Goal: Task Accomplishment & Management: Manage account settings

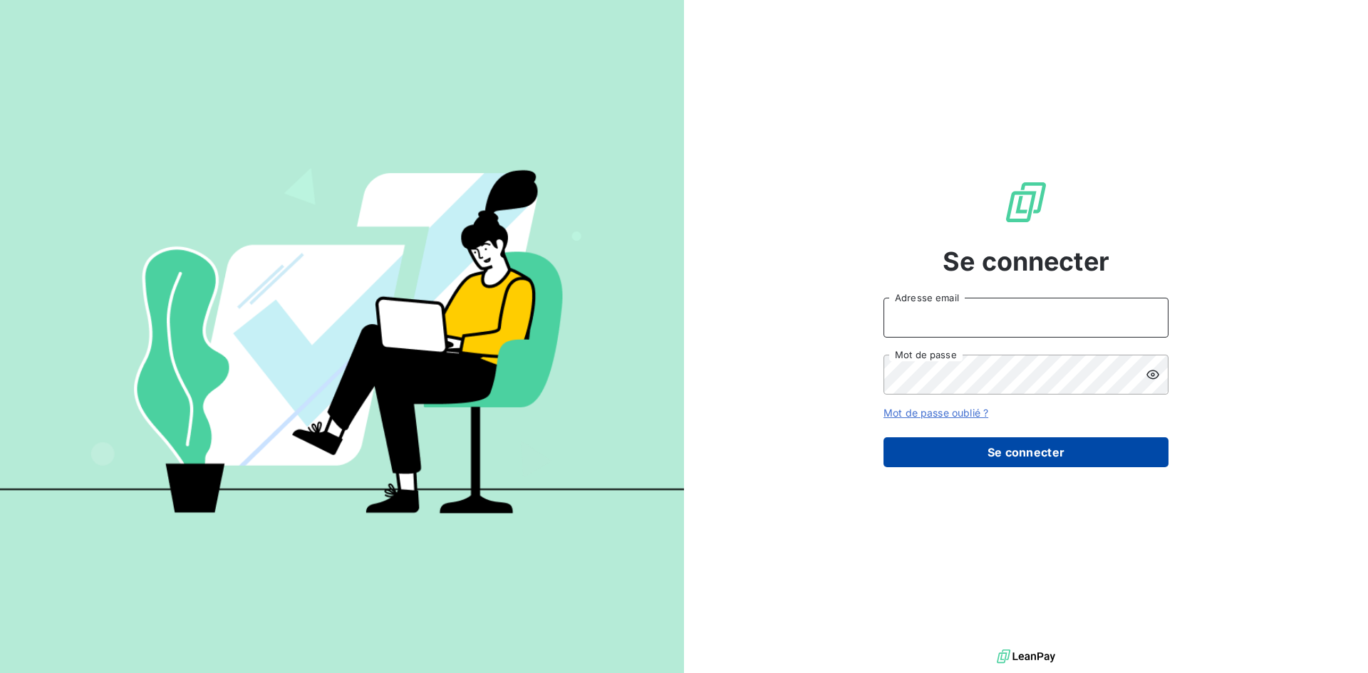
type input "[EMAIL_ADDRESS][DOMAIN_NAME]"
click at [1022, 462] on button "Se connecter" at bounding box center [1025, 452] width 285 height 30
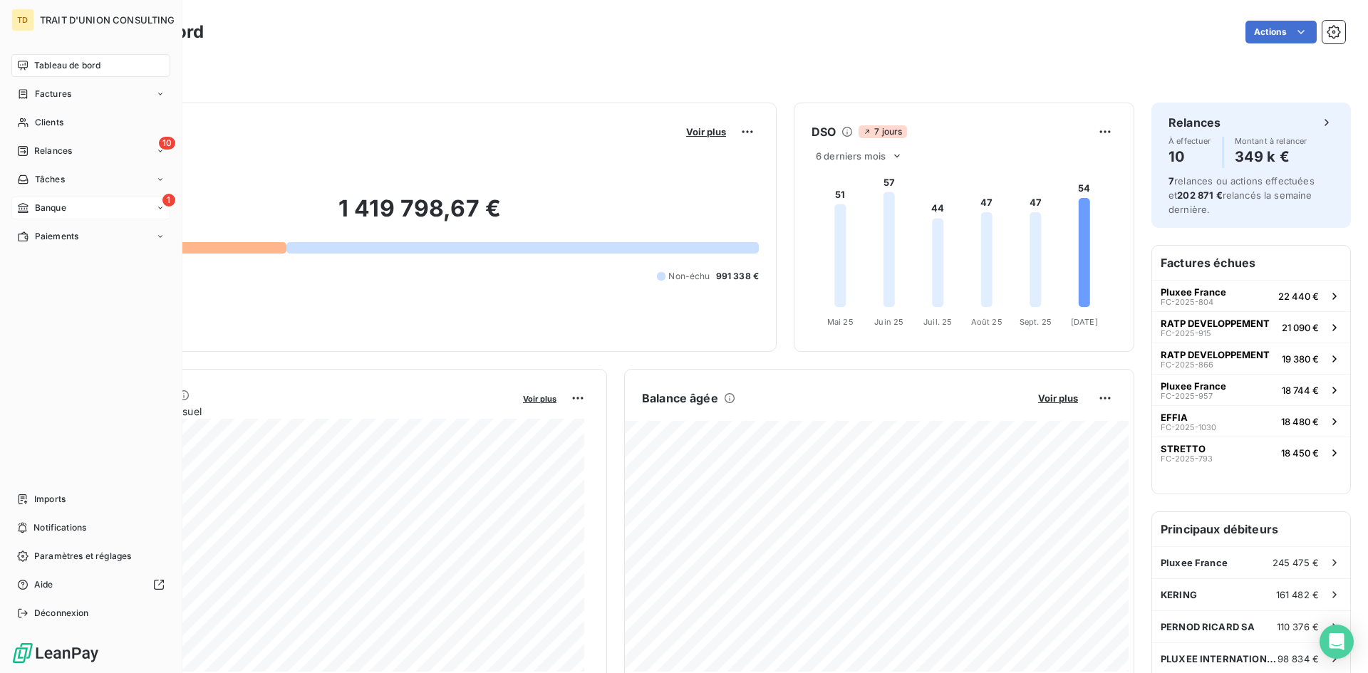
click at [71, 210] on div "1 Banque" at bounding box center [90, 208] width 159 height 23
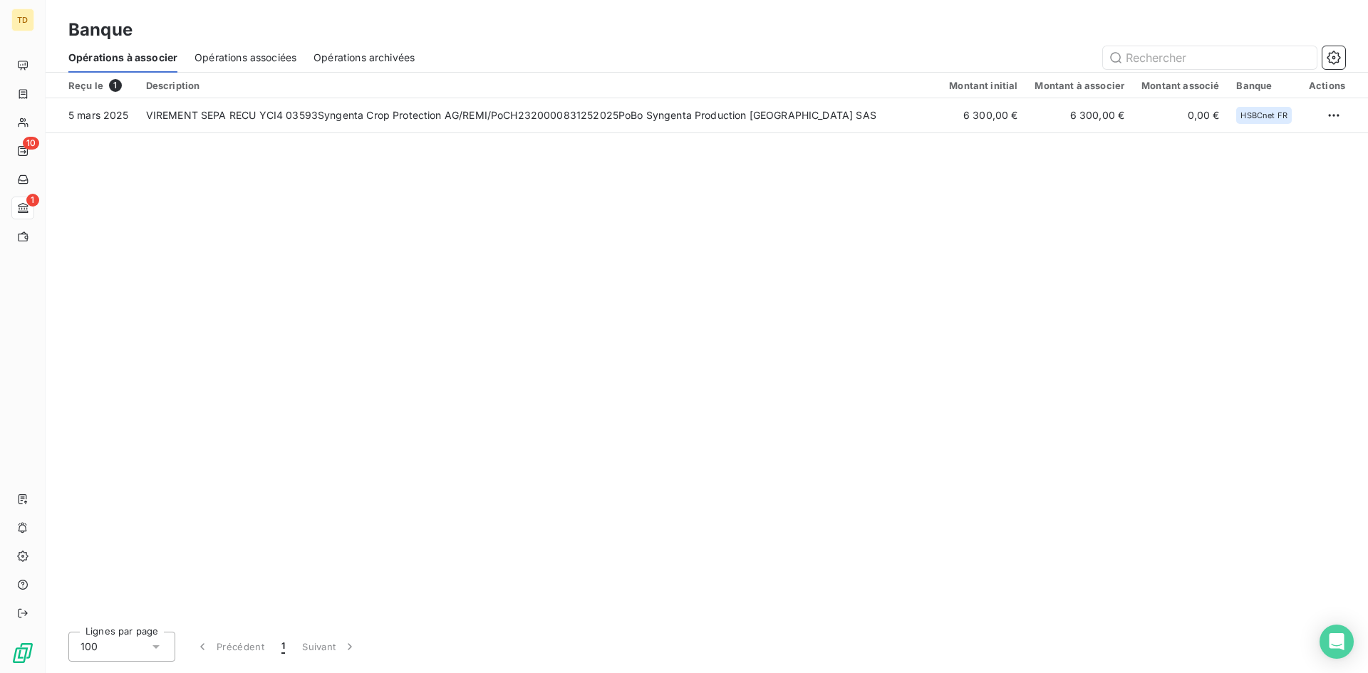
click at [1034, 335] on div "Reçu le 1 Description Montant initial Montant à associer Montant associé Banque…" at bounding box center [707, 347] width 1322 height 548
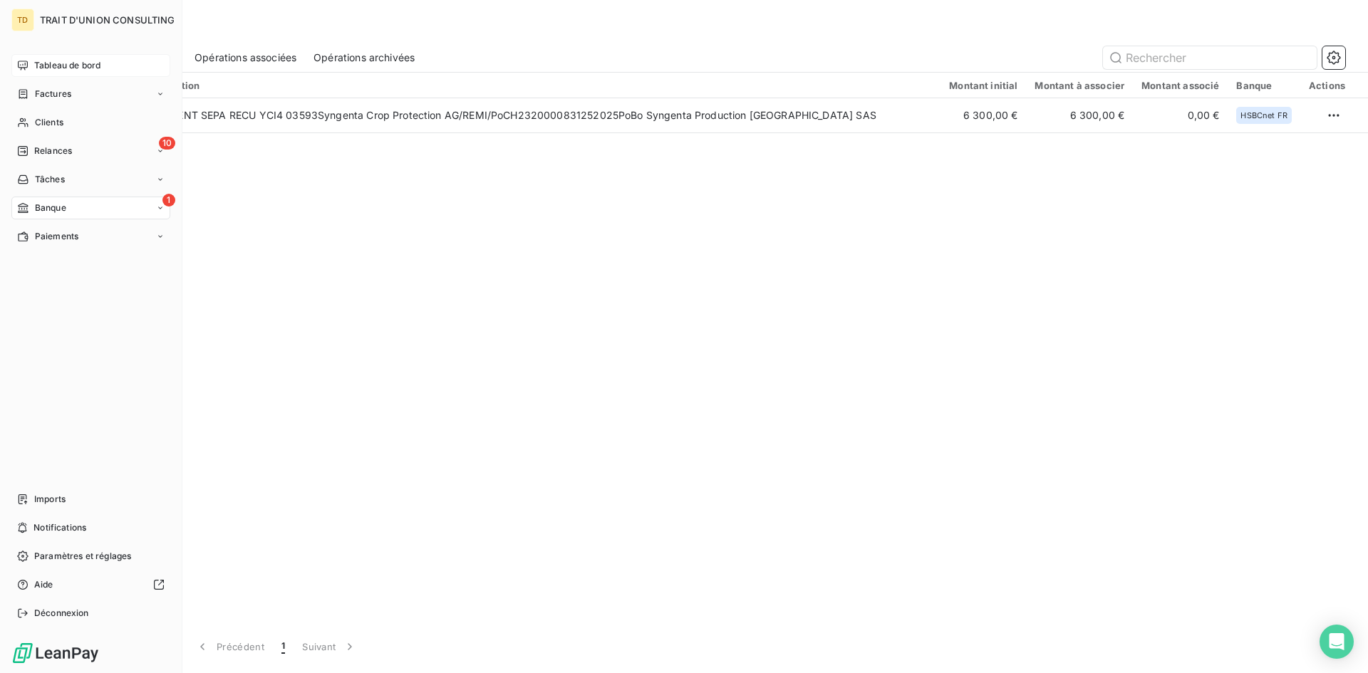
click at [90, 57] on div "Tableau de bord" at bounding box center [90, 65] width 159 height 23
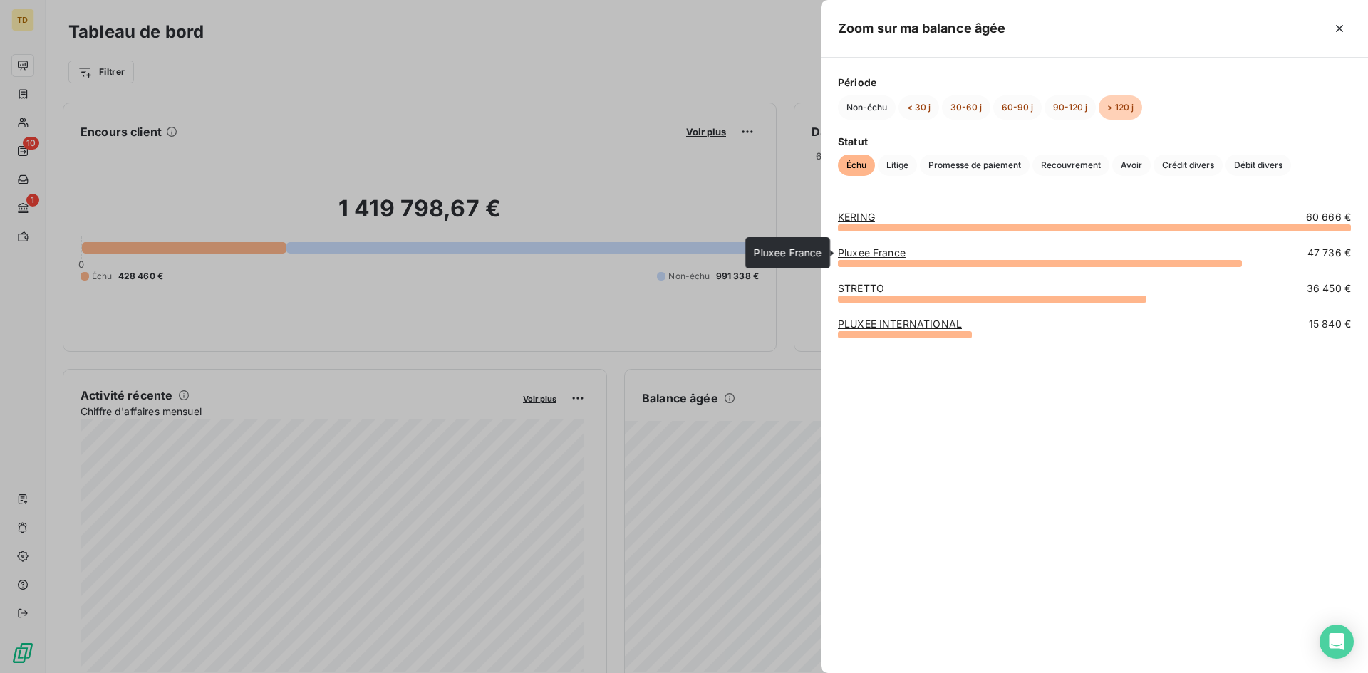
click at [857, 254] on link "Pluxee France" at bounding box center [872, 252] width 68 height 12
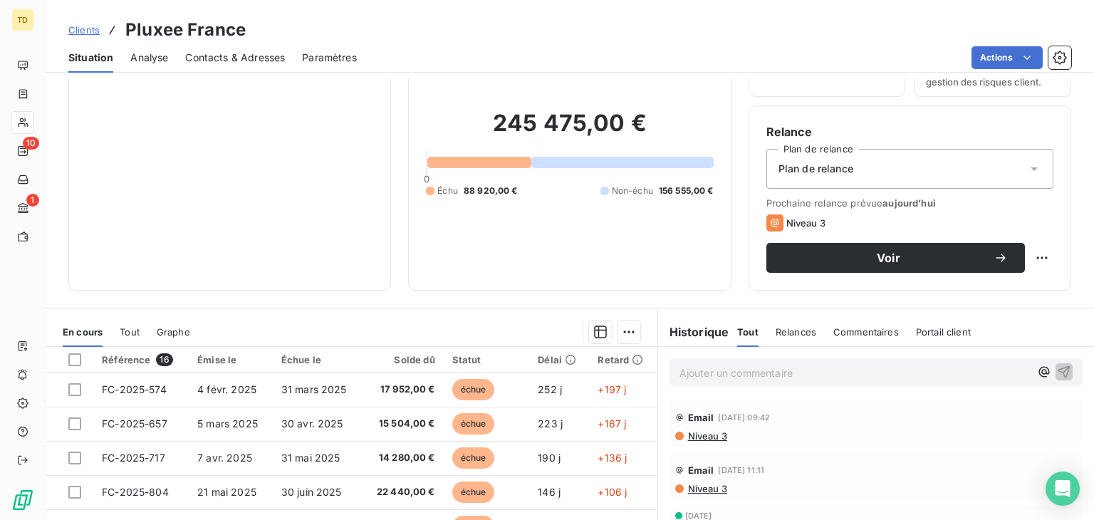
scroll to position [214, 0]
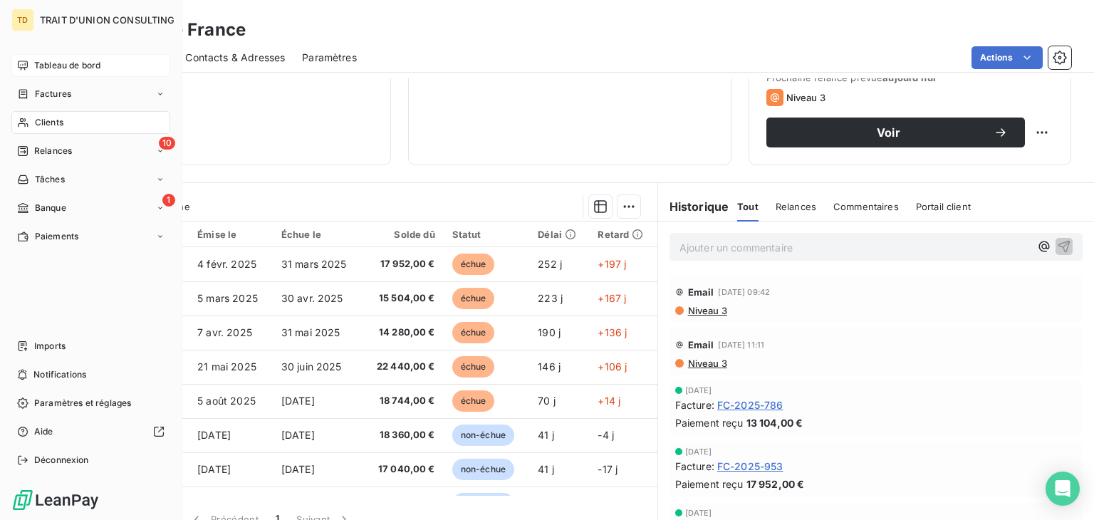
click at [62, 65] on span "Tableau de bord" at bounding box center [67, 65] width 66 height 13
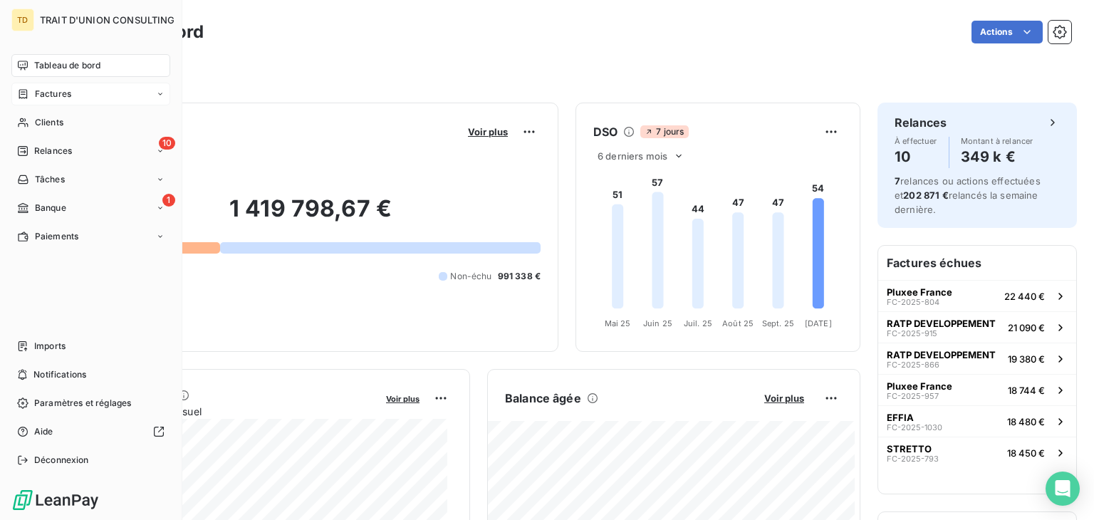
click at [36, 96] on span "Factures" at bounding box center [53, 94] width 36 height 13
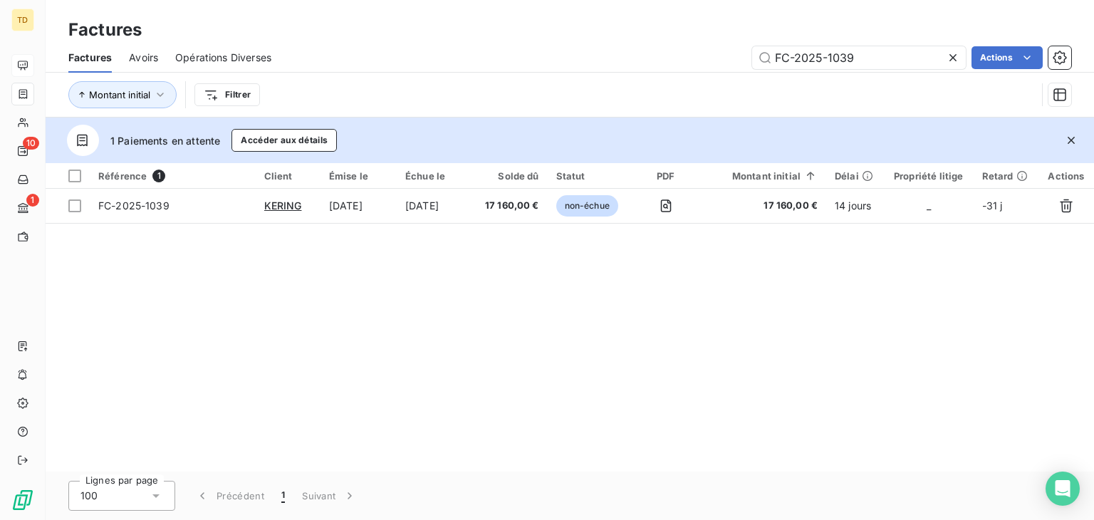
drag, startPoint x: 870, startPoint y: 56, endPoint x: 625, endPoint y: 73, distance: 246.3
click at [643, 73] on div "Factures Avoirs Opérations Diverses FC-2025-1039 Actions Montant initial Filtrer" at bounding box center [570, 80] width 1049 height 74
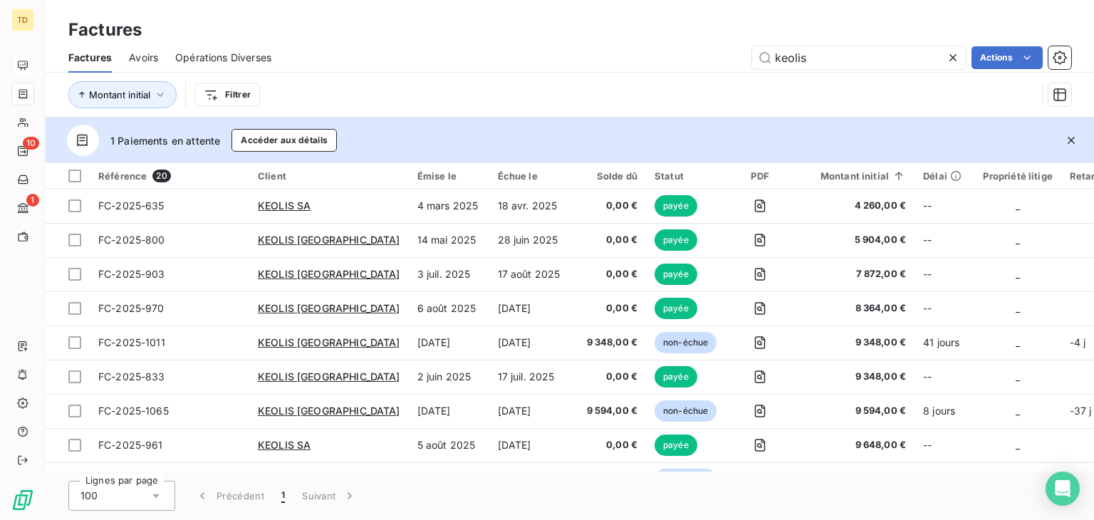
drag, startPoint x: 852, startPoint y: 55, endPoint x: 681, endPoint y: 61, distance: 171.1
click at [681, 61] on div "keolis Actions" at bounding box center [680, 57] width 783 height 23
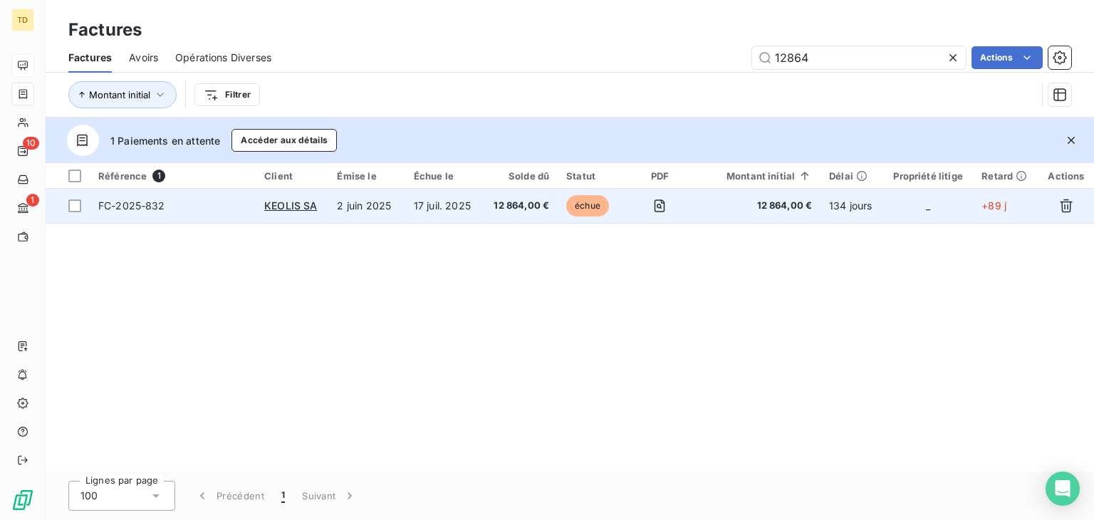
type input "12864"
click at [442, 211] on td "17 juil. 2025" at bounding box center [443, 206] width 77 height 34
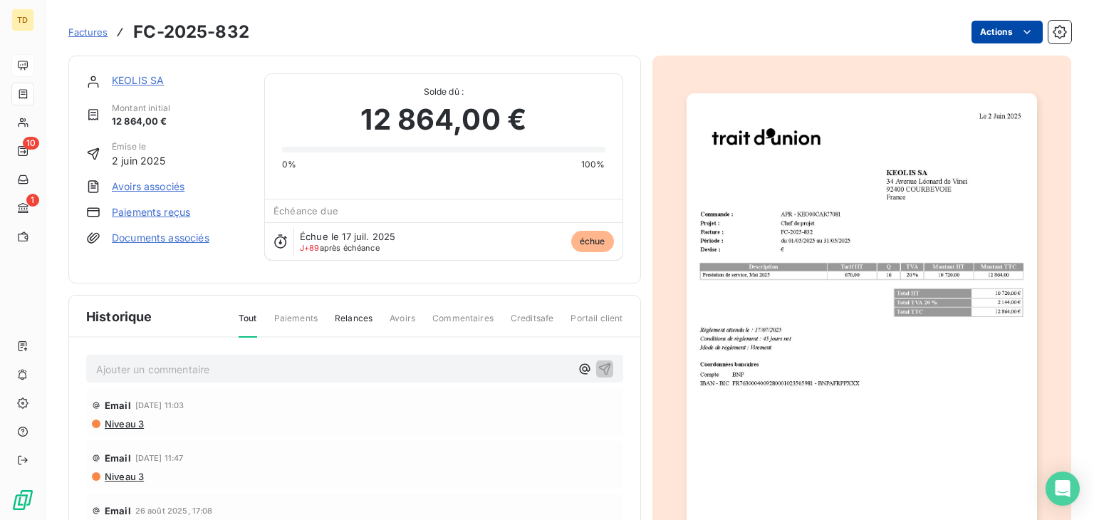
click at [989, 24] on html "TD 10 1 Factures FC-2025-832 Actions KEOLIS SA [GEOGRAPHIC_DATA] initial 12 864…" at bounding box center [547, 260] width 1094 height 520
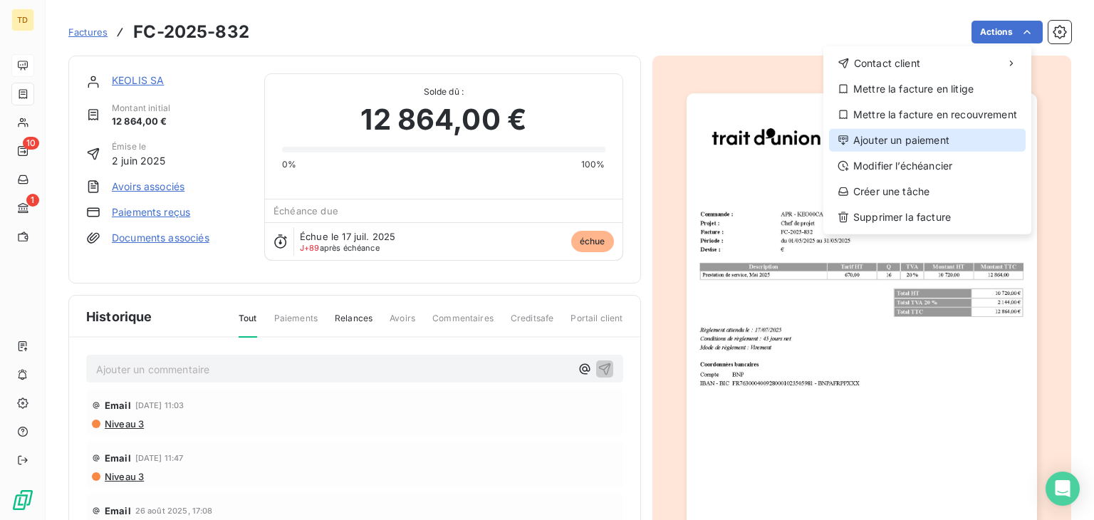
click at [874, 150] on div "Ajouter un paiement" at bounding box center [927, 140] width 197 height 23
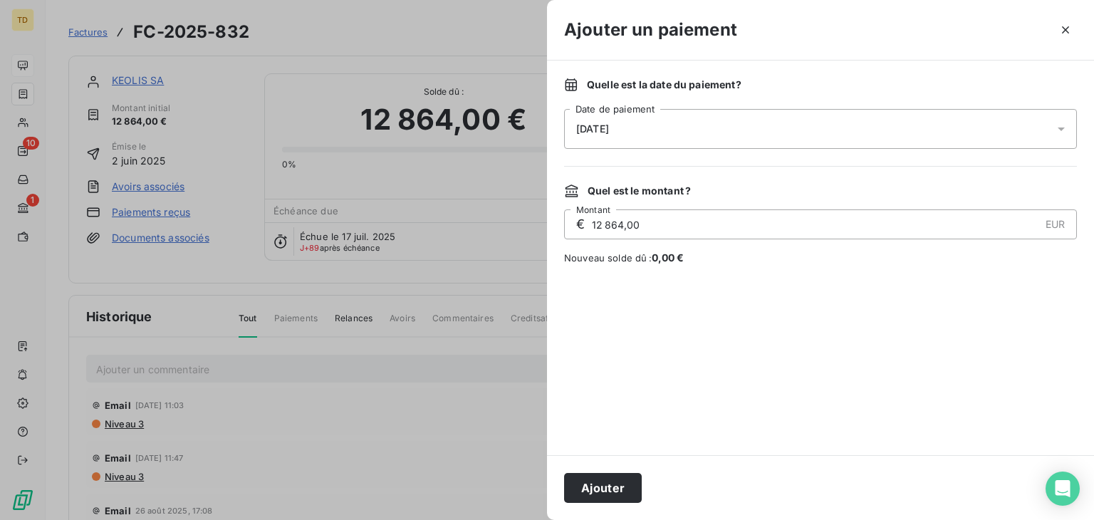
click at [664, 124] on div "[DATE]" at bounding box center [820, 129] width 513 height 40
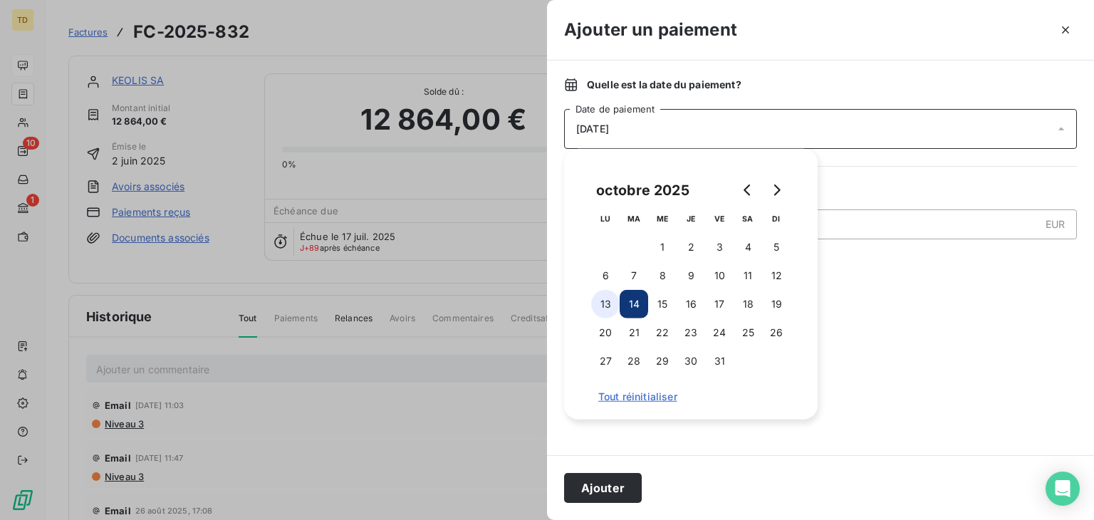
click at [594, 304] on button "13" at bounding box center [605, 304] width 28 height 28
click at [908, 430] on div at bounding box center [820, 360] width 513 height 156
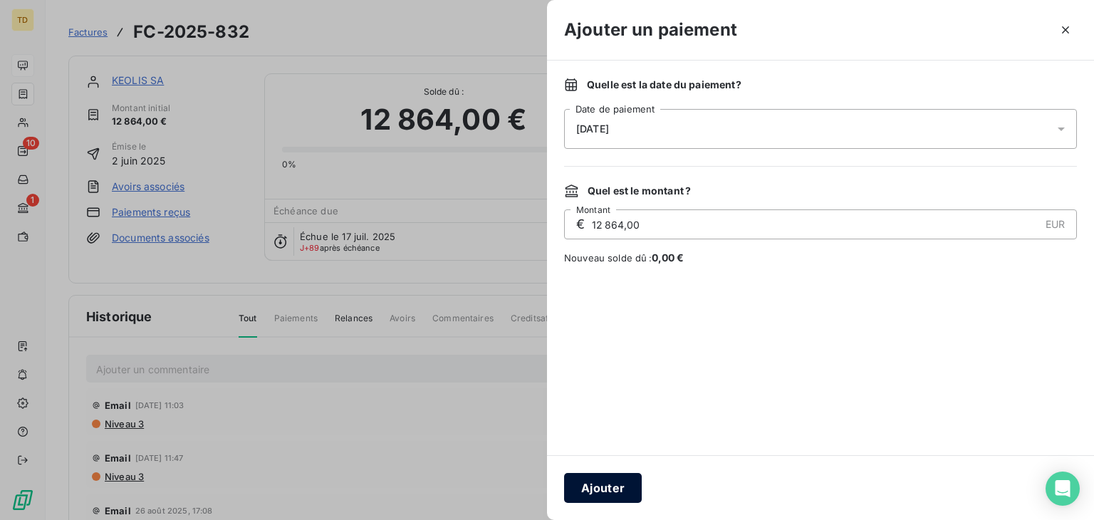
click at [590, 494] on button "Ajouter" at bounding box center [603, 488] width 78 height 30
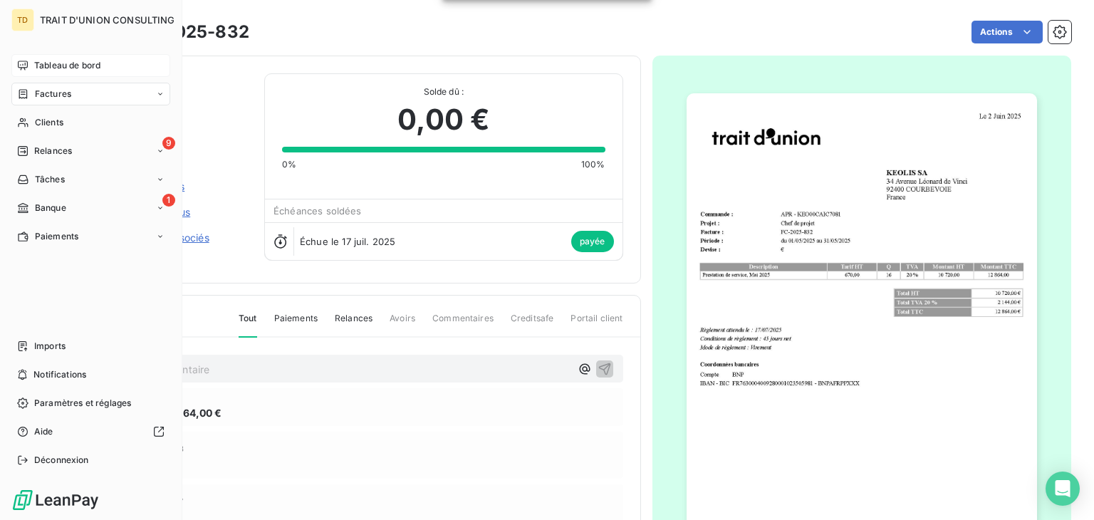
click at [39, 68] on span "Tableau de bord" at bounding box center [67, 65] width 66 height 13
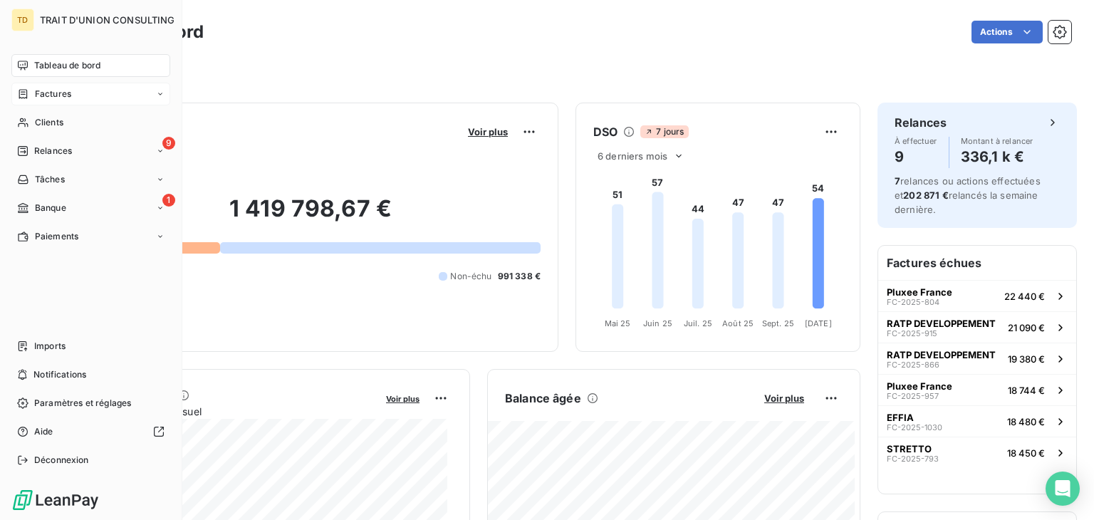
click at [48, 102] on div "Factures" at bounding box center [90, 94] width 159 height 23
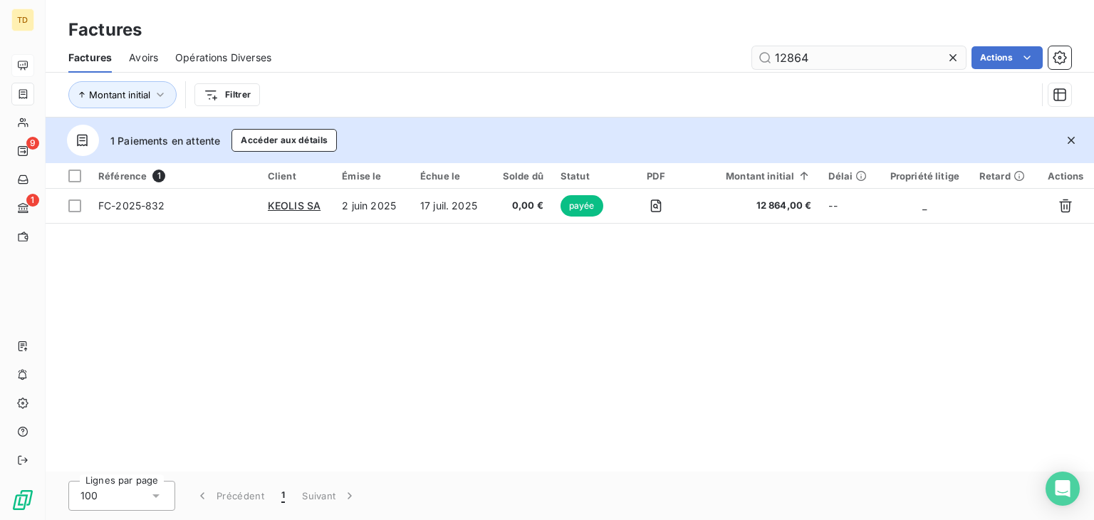
drag, startPoint x: 845, startPoint y: 58, endPoint x: 752, endPoint y: 65, distance: 92.9
click at [752, 65] on input "12864" at bounding box center [859, 57] width 214 height 23
click at [838, 64] on input "12864" at bounding box center [859, 57] width 214 height 23
drag, startPoint x: 679, startPoint y: 60, endPoint x: 664, endPoint y: 60, distance: 15.0
click at [665, 60] on div "12864 Actions" at bounding box center [680, 57] width 783 height 23
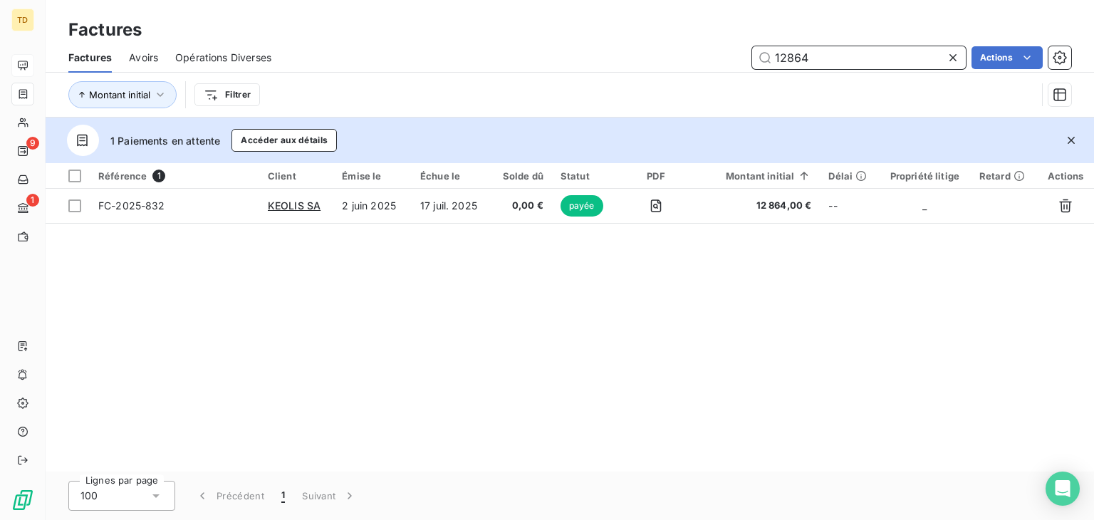
paste input "FC-2025-57"
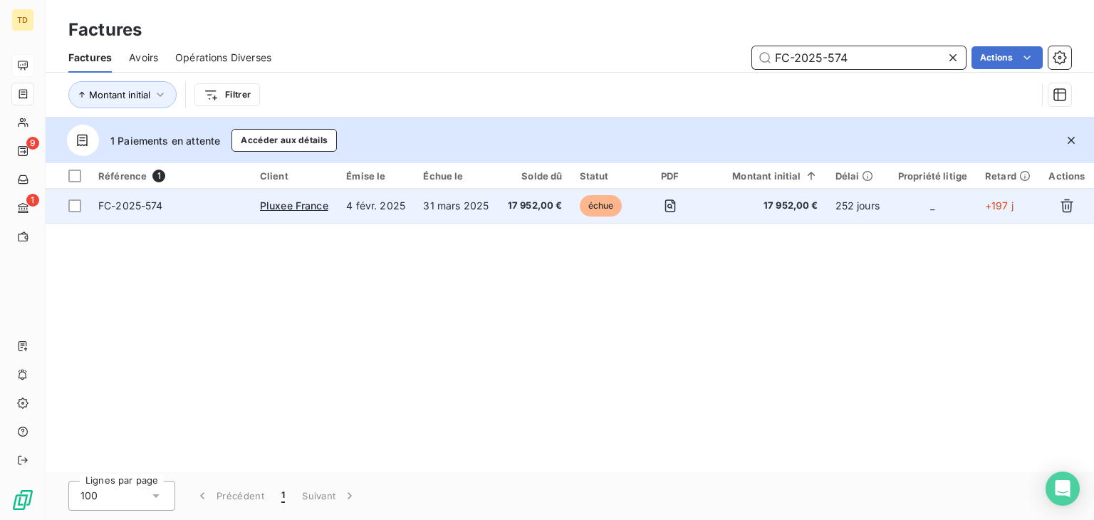
type input "FC-2025-574"
click at [518, 212] on span "17 952,00 €" at bounding box center [535, 206] width 56 height 14
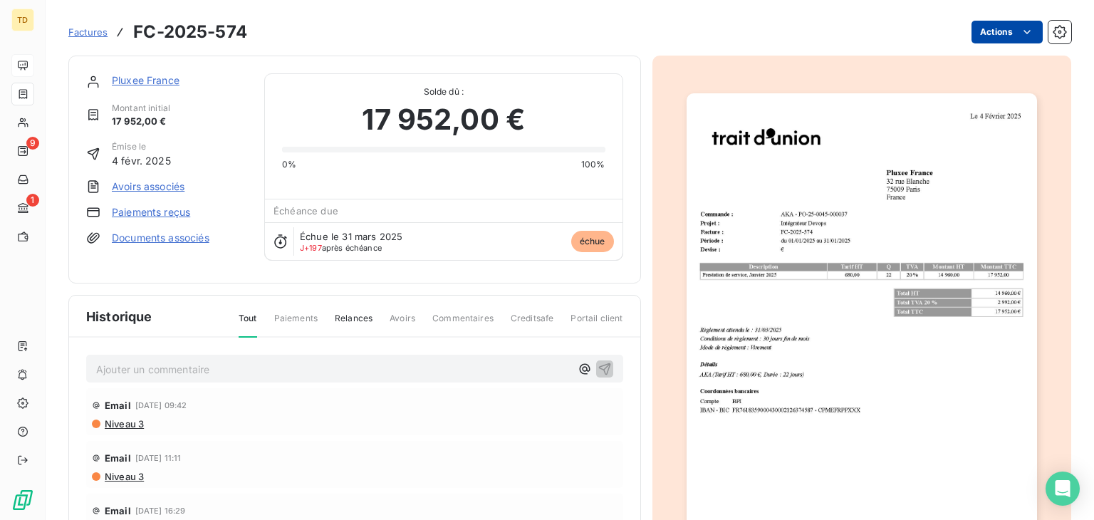
click at [995, 32] on html "TD 9 1 Factures FC-2025-574 Actions Pluxee [GEOGRAPHIC_DATA] Montant initial 17…" at bounding box center [547, 260] width 1094 height 520
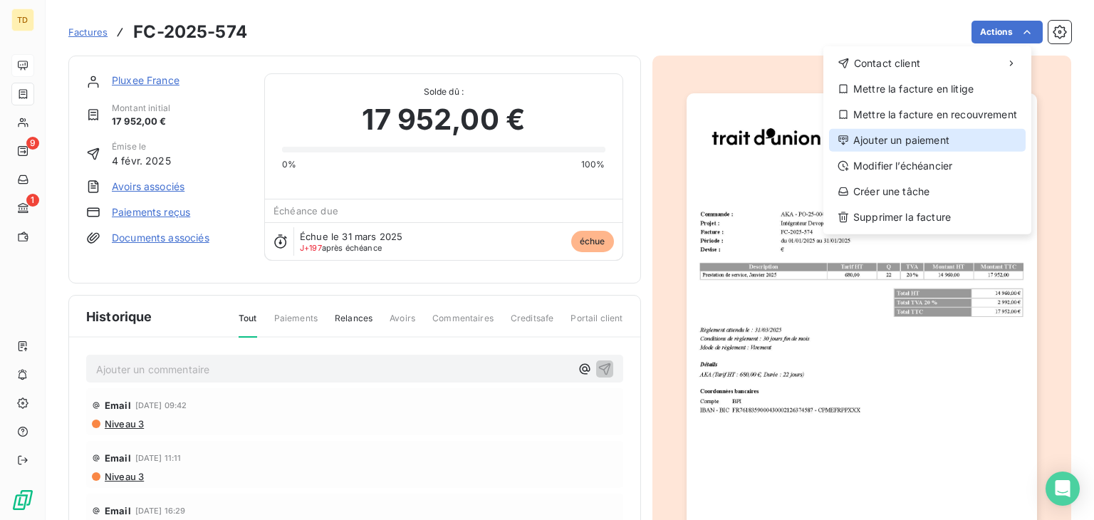
click at [893, 146] on div "Ajouter un paiement" at bounding box center [927, 140] width 197 height 23
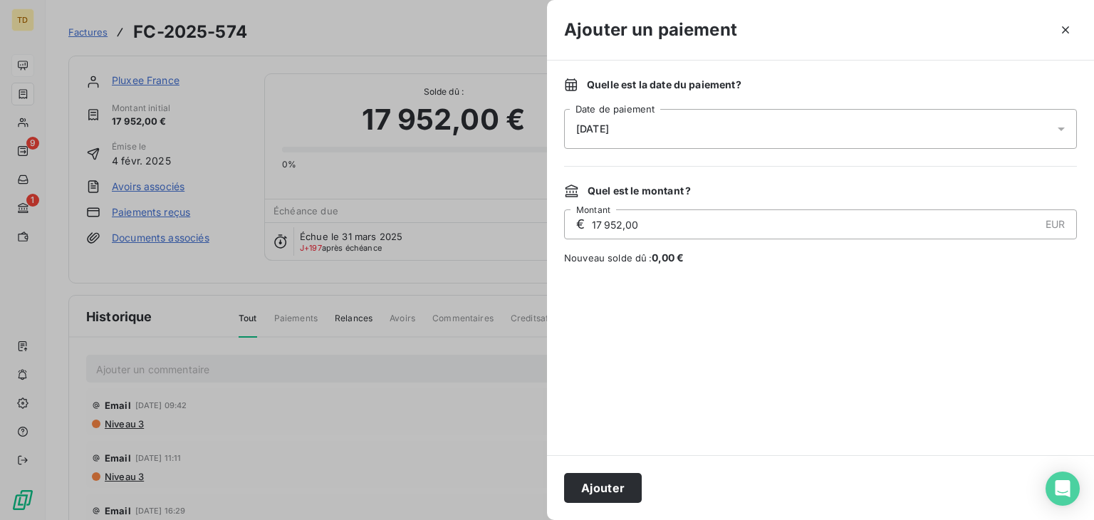
click at [663, 130] on div "[DATE]" at bounding box center [820, 129] width 513 height 40
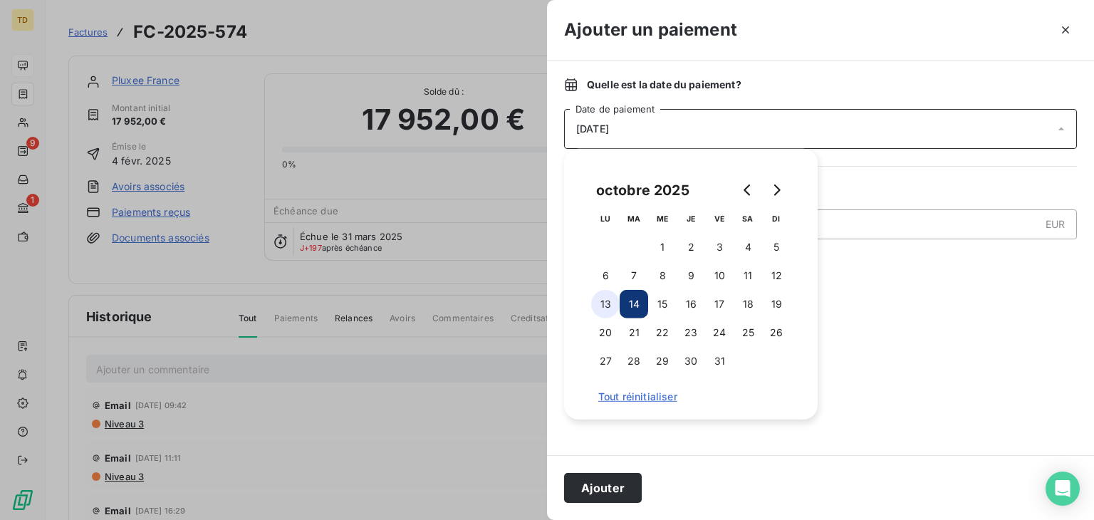
click at [601, 305] on button "13" at bounding box center [605, 304] width 28 height 28
click at [610, 487] on button "Ajouter" at bounding box center [603, 488] width 78 height 30
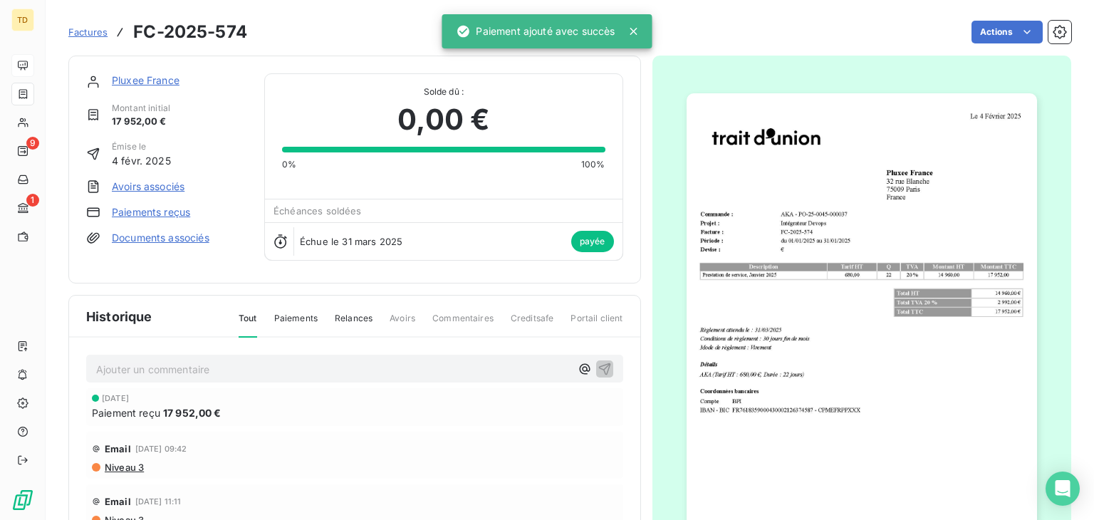
click at [90, 28] on span "Factures" at bounding box center [87, 31] width 39 height 11
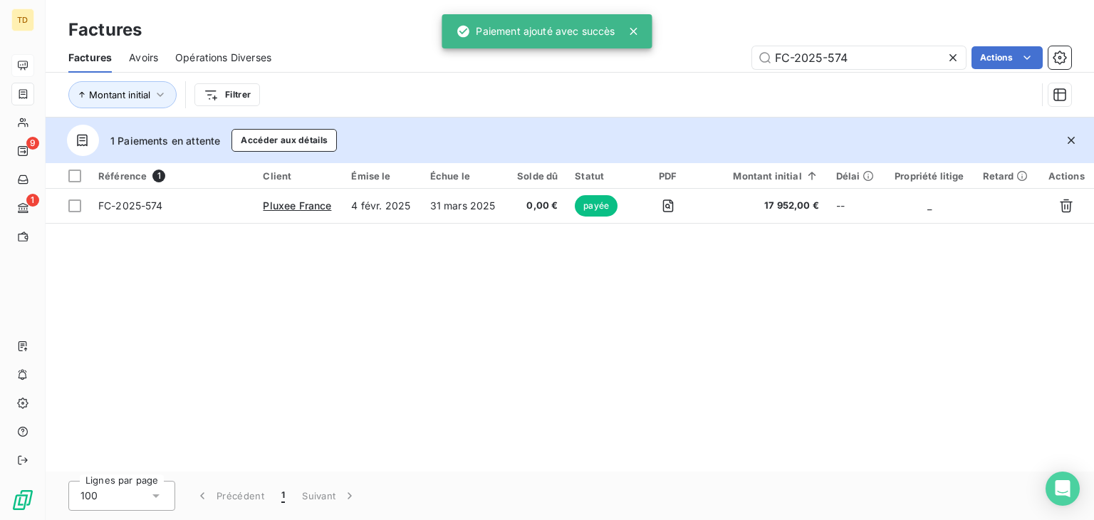
drag, startPoint x: 888, startPoint y: 59, endPoint x: 610, endPoint y: 61, distance: 277.8
click at [610, 61] on div "FC-2025-574 Actions" at bounding box center [680, 57] width 783 height 23
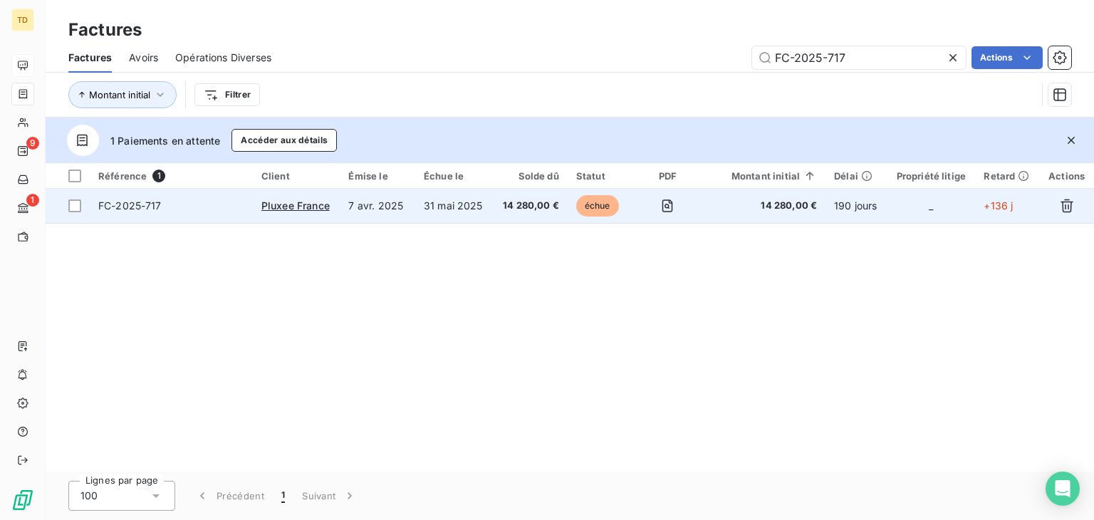
type input "FC-2025-717"
click at [546, 211] on span "14 280,00 €" at bounding box center [530, 206] width 58 height 14
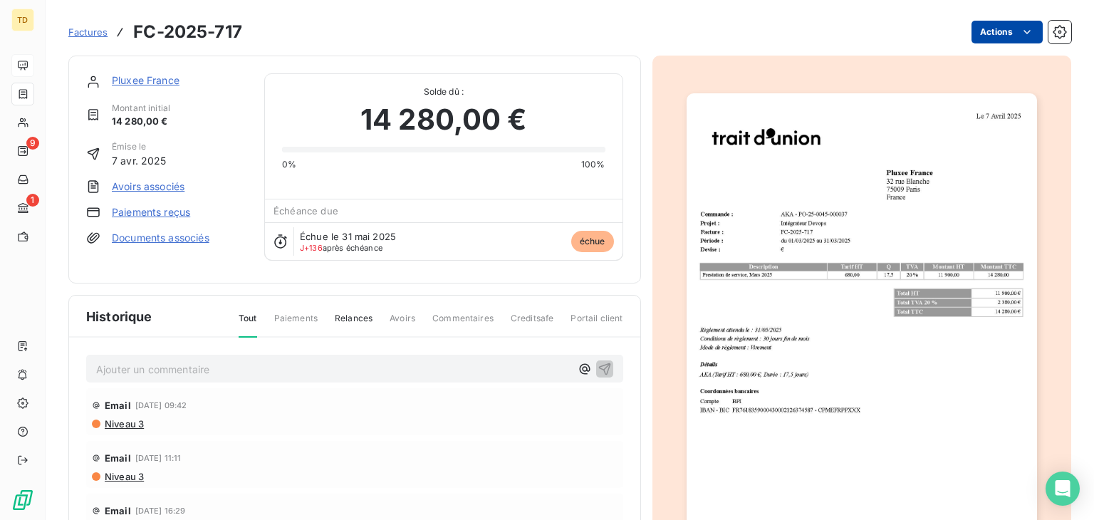
click at [1007, 32] on html "TD 9 1 Factures FC-2025-717 Actions Pluxee [GEOGRAPHIC_DATA] Montant initial 14…" at bounding box center [547, 260] width 1094 height 520
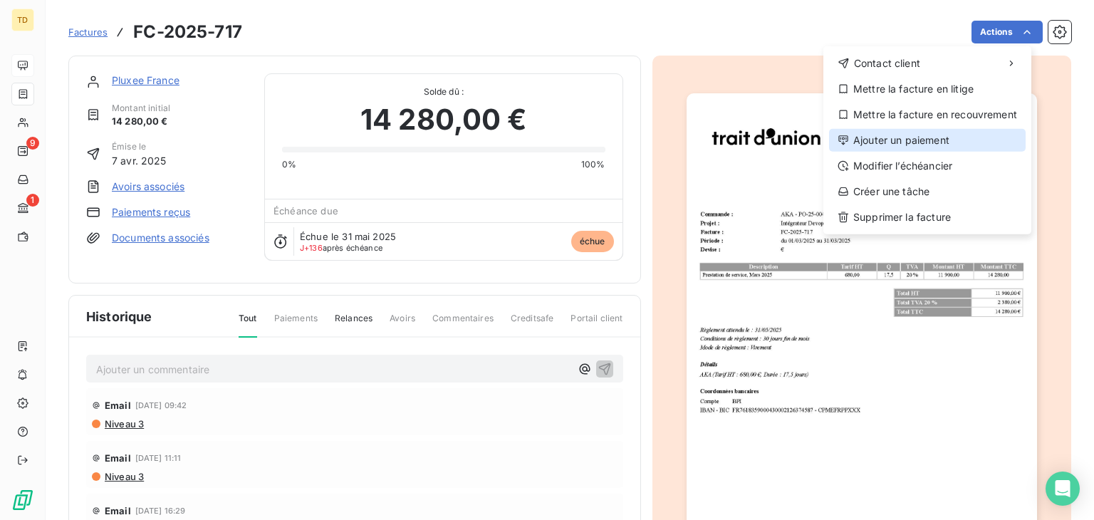
click at [845, 137] on icon at bounding box center [843, 140] width 11 height 11
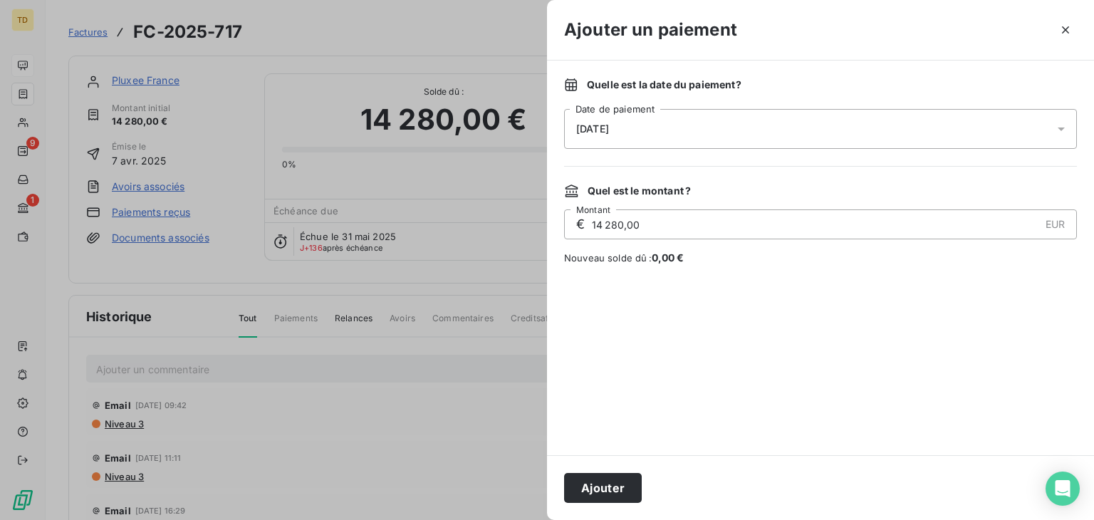
click at [727, 137] on div "[DATE]" at bounding box center [820, 129] width 513 height 40
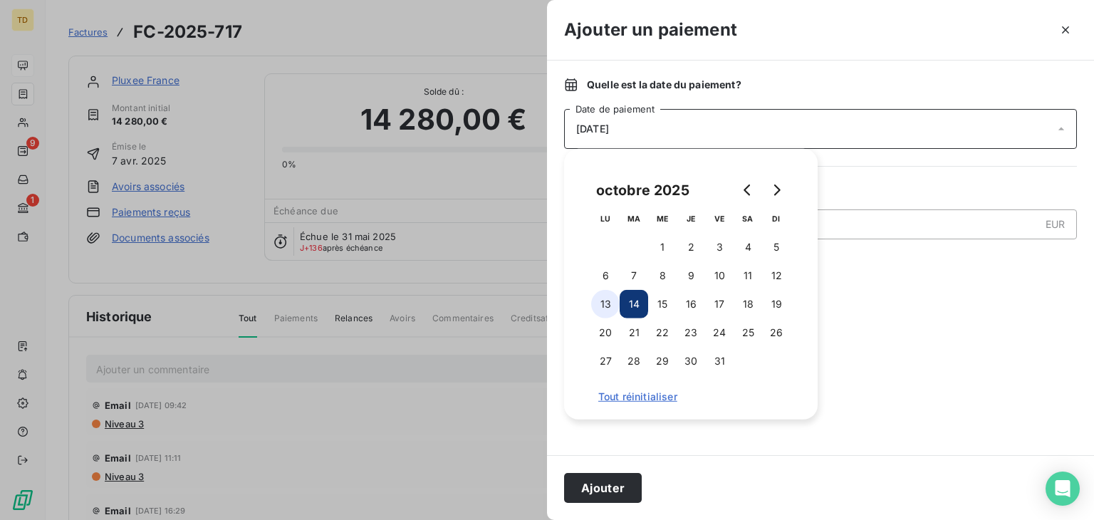
click at [606, 301] on button "13" at bounding box center [605, 304] width 28 height 28
click at [588, 479] on button "Ajouter" at bounding box center [603, 488] width 78 height 30
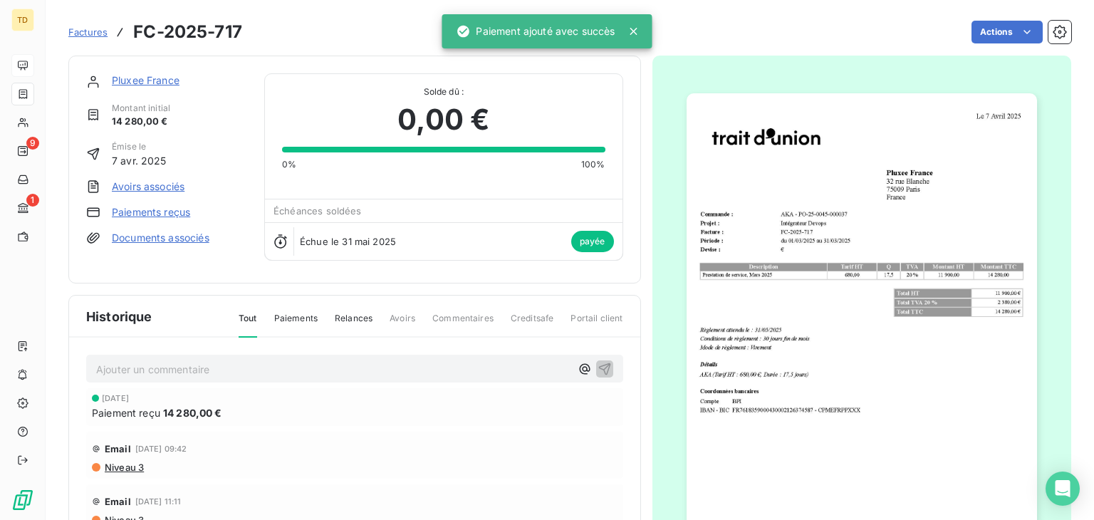
click at [86, 35] on span "Factures" at bounding box center [87, 31] width 39 height 11
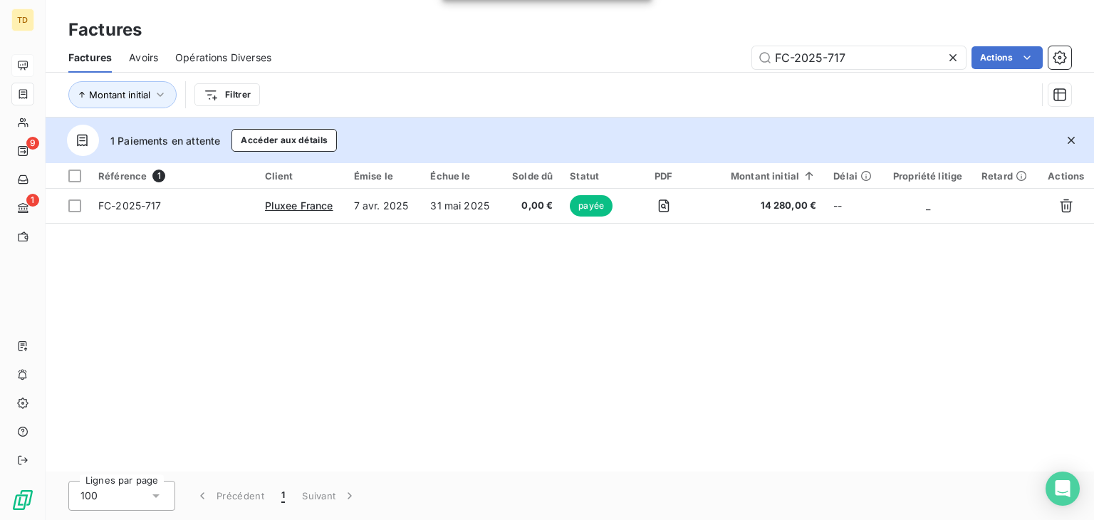
drag, startPoint x: 869, startPoint y: 60, endPoint x: 687, endPoint y: 61, distance: 182.4
click at [687, 61] on div "FC-2025-717 Actions" at bounding box center [680, 57] width 783 height 23
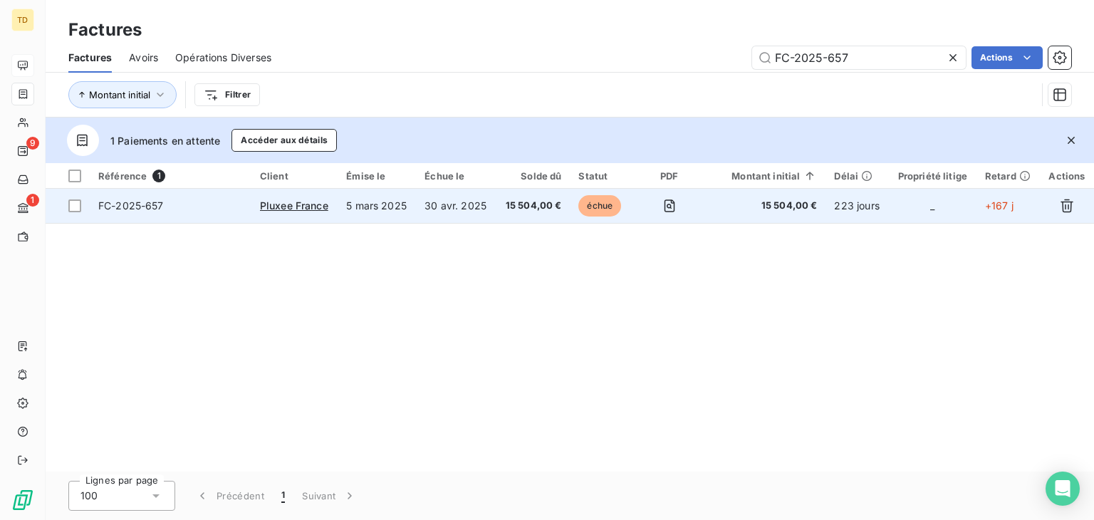
type input "FC-2025-657"
click at [567, 205] on td "15 504,00 €" at bounding box center [533, 206] width 74 height 34
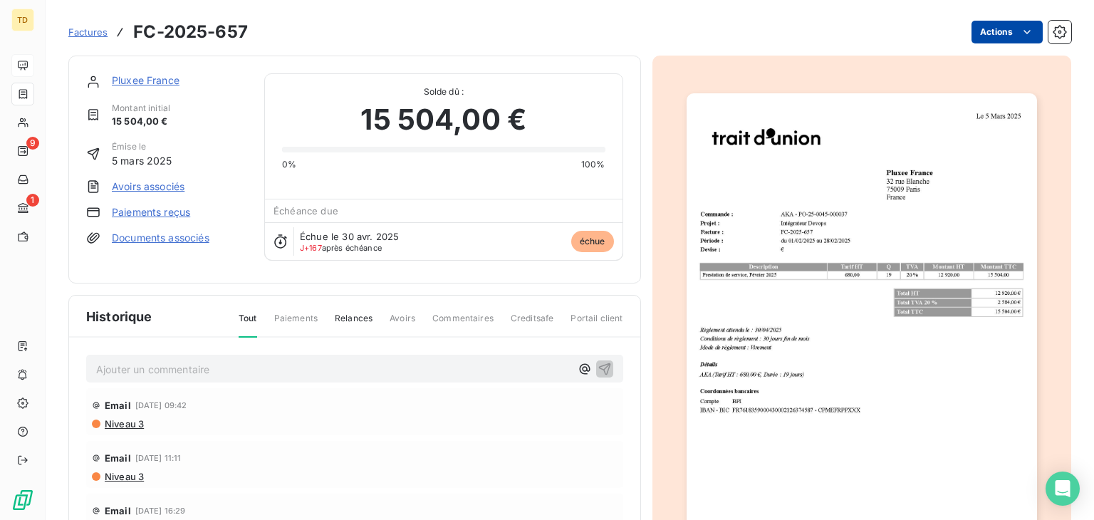
click at [972, 33] on html "TD 9 1 Factures FC-2025-657 Actions Pluxee [GEOGRAPHIC_DATA] Montant initial 15…" at bounding box center [547, 260] width 1094 height 520
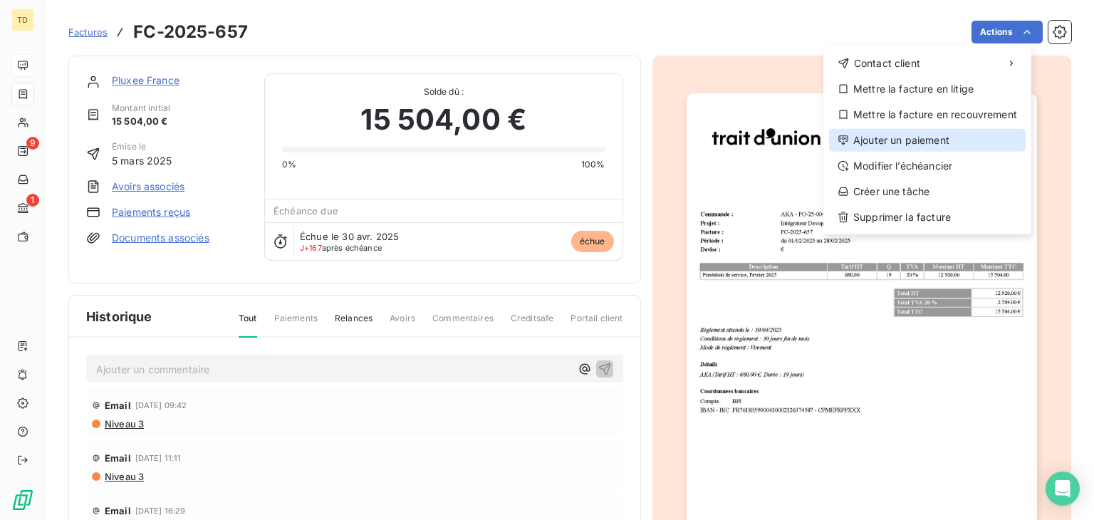
click at [889, 146] on div "Ajouter un paiement" at bounding box center [927, 140] width 197 height 23
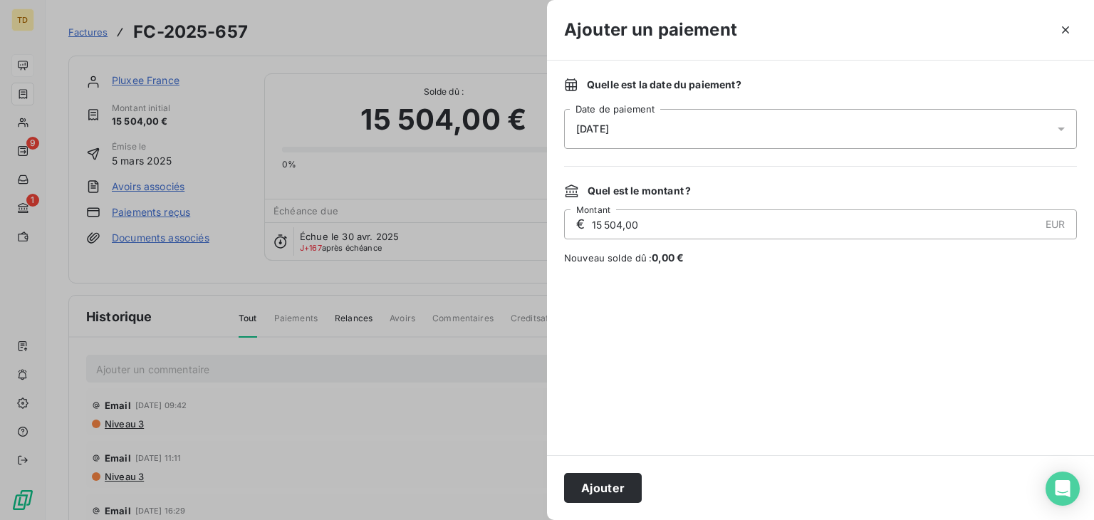
click at [749, 125] on div "[DATE]" at bounding box center [820, 129] width 513 height 40
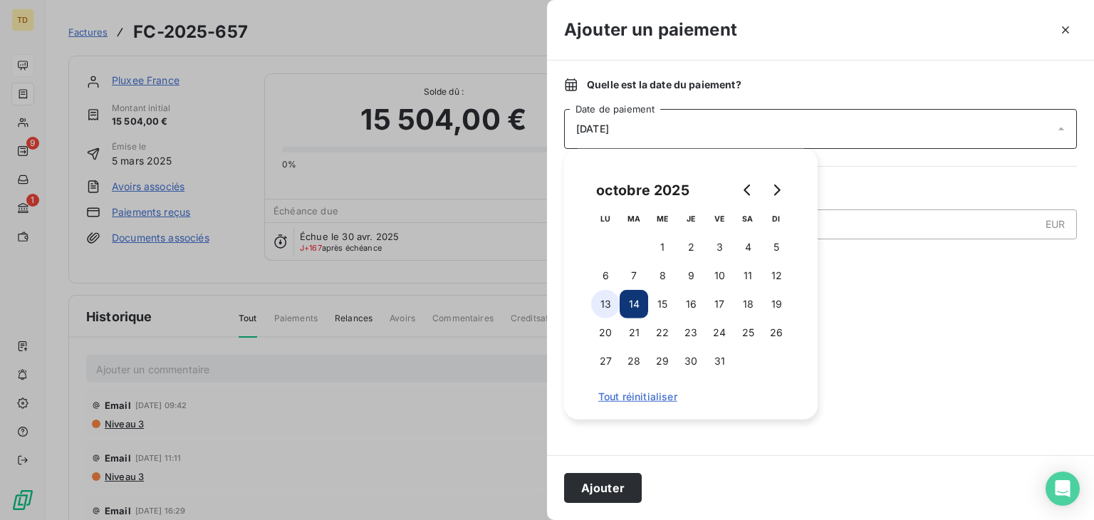
click at [609, 306] on button "13" at bounding box center [605, 304] width 28 height 28
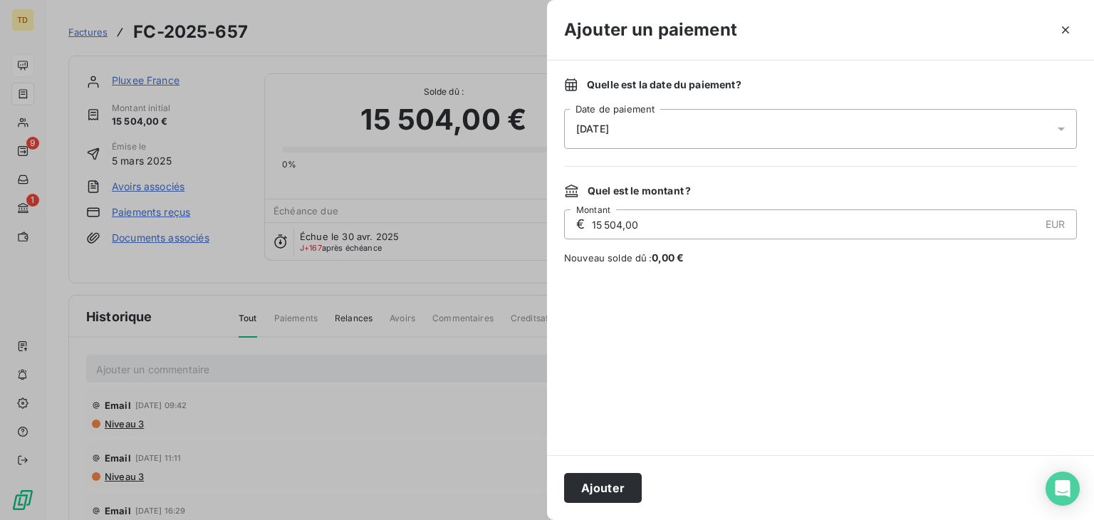
click at [613, 502] on div "Ajouter" at bounding box center [820, 487] width 547 height 65
click at [615, 482] on button "Ajouter" at bounding box center [603, 488] width 78 height 30
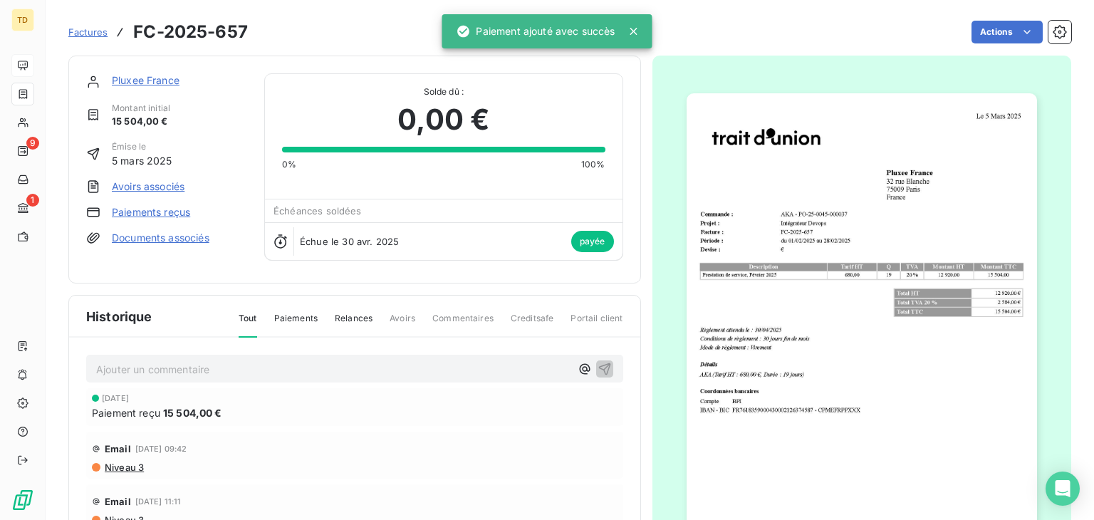
click at [80, 38] on span "Factures" at bounding box center [87, 31] width 39 height 11
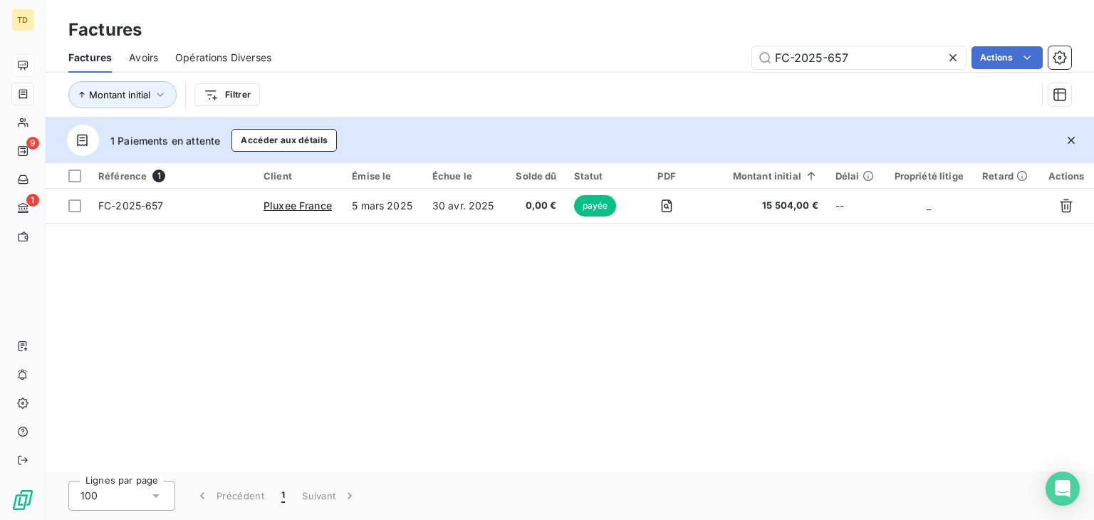
drag, startPoint x: 949, startPoint y: 56, endPoint x: 890, endPoint y: 56, distance: 59.1
click at [947, 56] on icon at bounding box center [953, 58] width 14 height 14
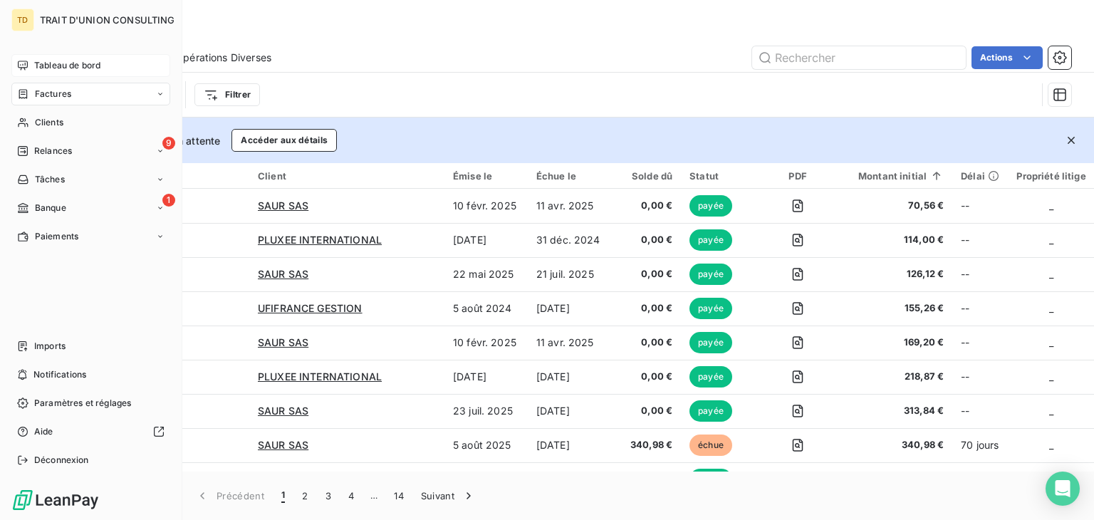
click at [49, 70] on span "Tableau de bord" at bounding box center [67, 65] width 66 height 13
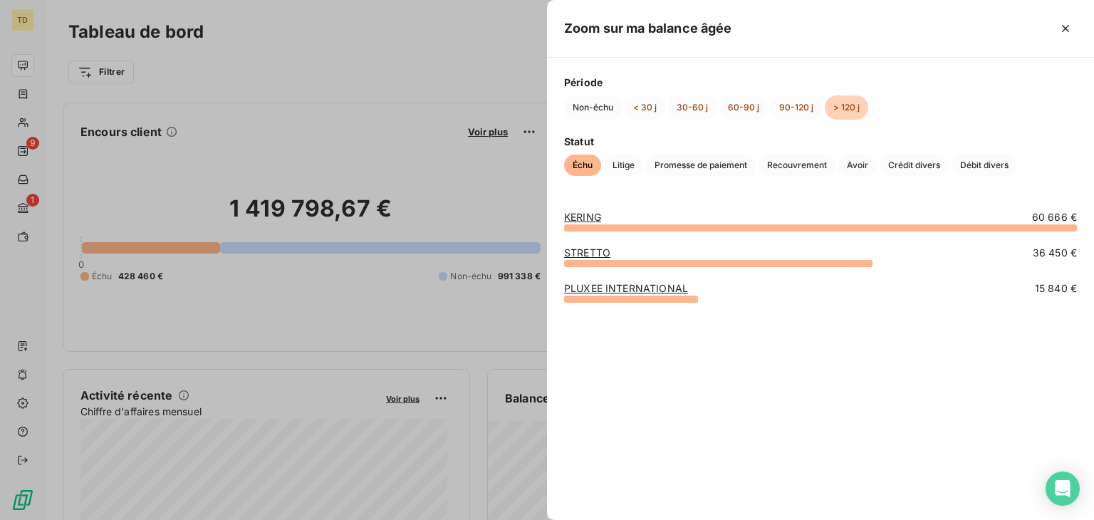
click at [507, 184] on div at bounding box center [547, 260] width 1094 height 520
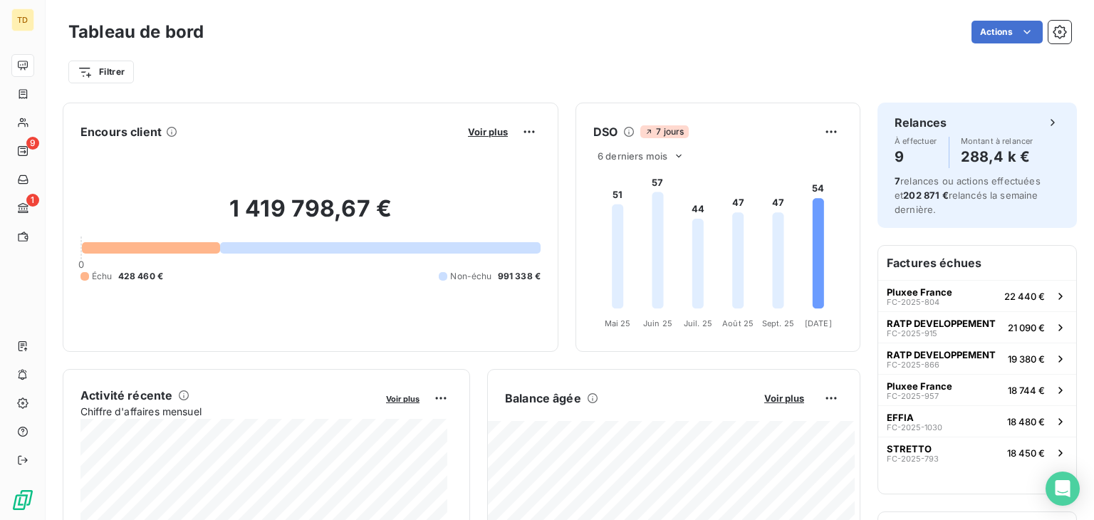
click at [562, 41] on div "Actions" at bounding box center [646, 32] width 851 height 23
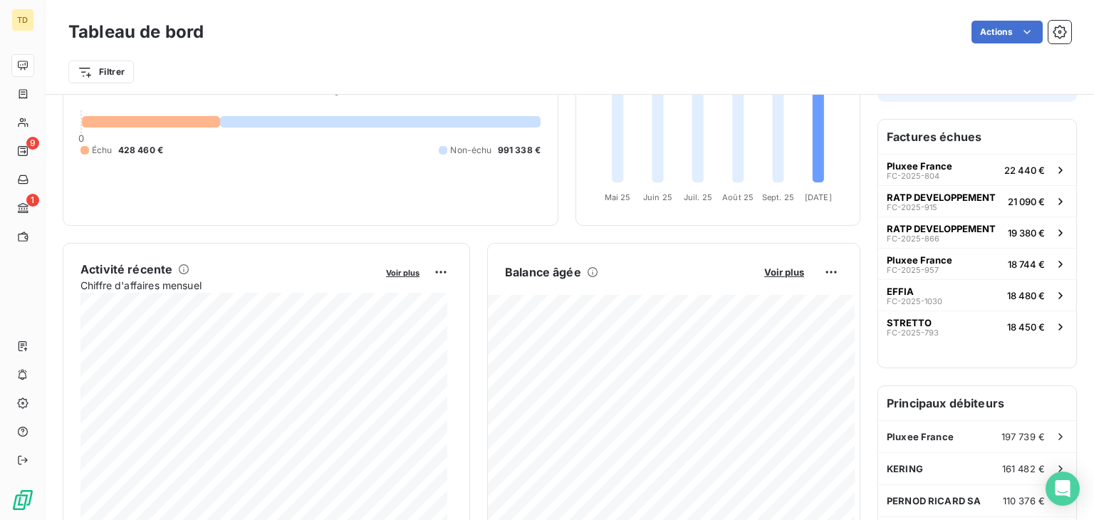
scroll to position [142, 0]
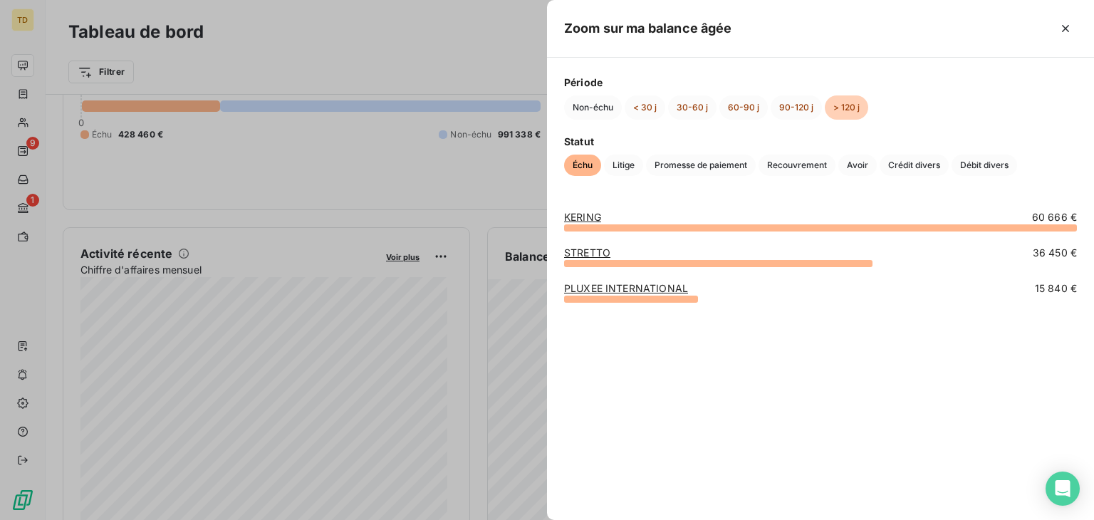
click at [500, 218] on div at bounding box center [547, 260] width 1094 height 520
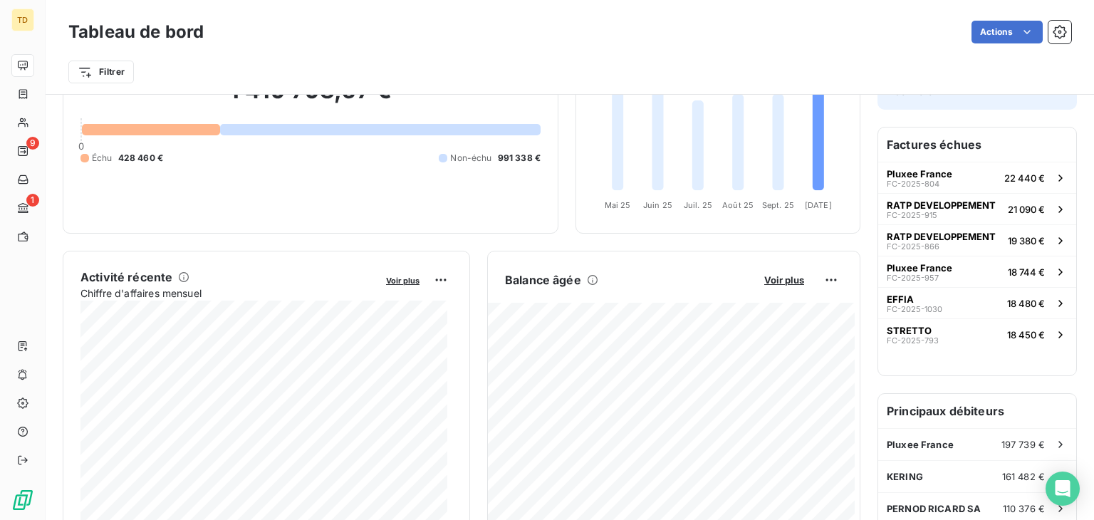
scroll to position [142, 0]
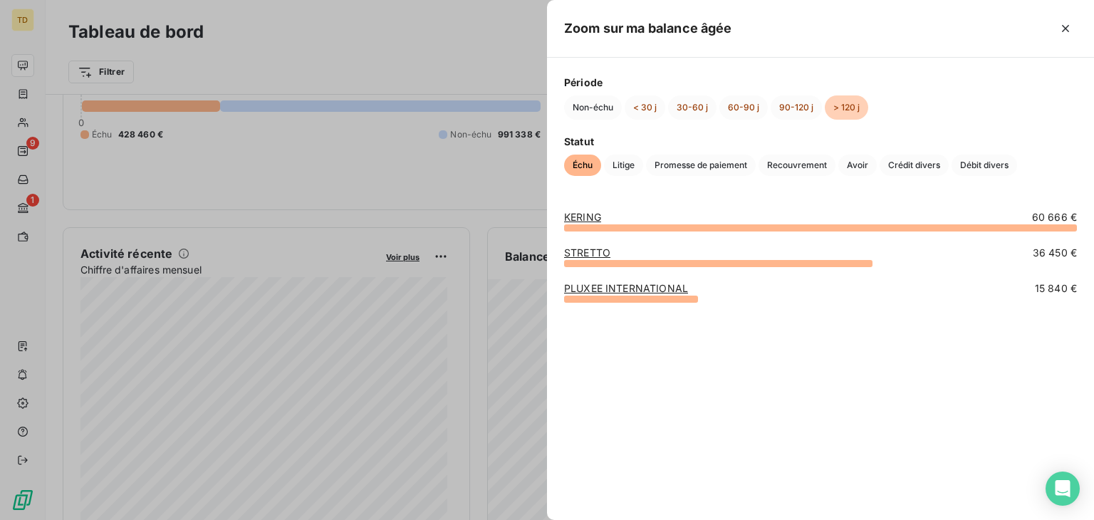
drag, startPoint x: 521, startPoint y: 53, endPoint x: 538, endPoint y: 69, distance: 23.7
click at [521, 52] on div at bounding box center [547, 260] width 1094 height 520
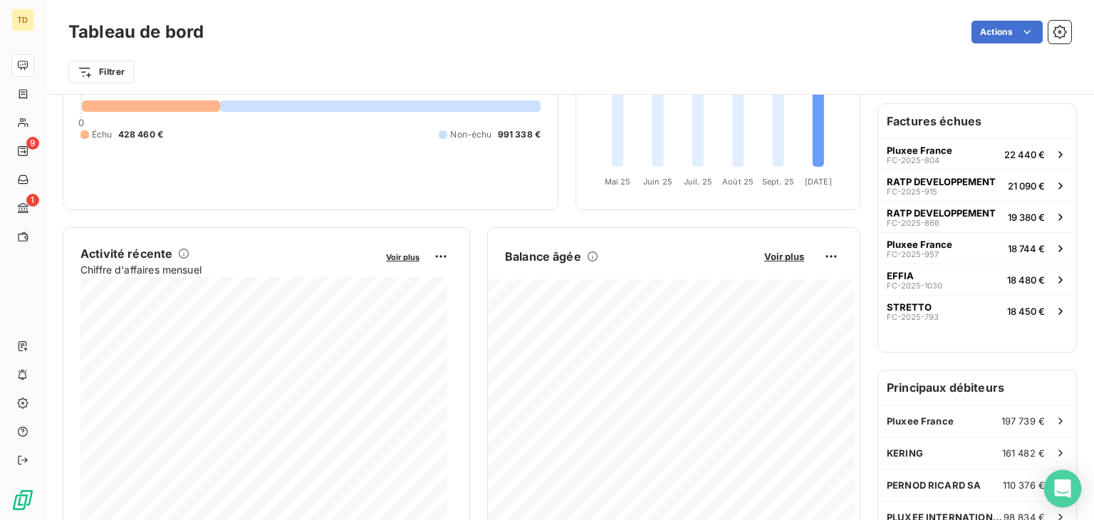
click at [1052, 488] on div "Open Intercom Messenger" at bounding box center [1063, 489] width 38 height 38
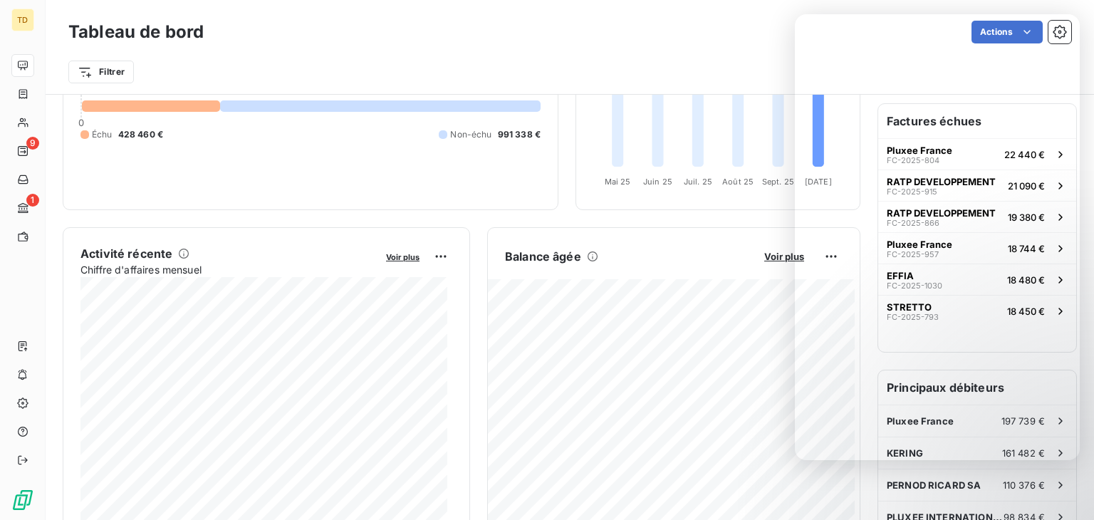
click at [566, 43] on div "Actions" at bounding box center [646, 32] width 851 height 23
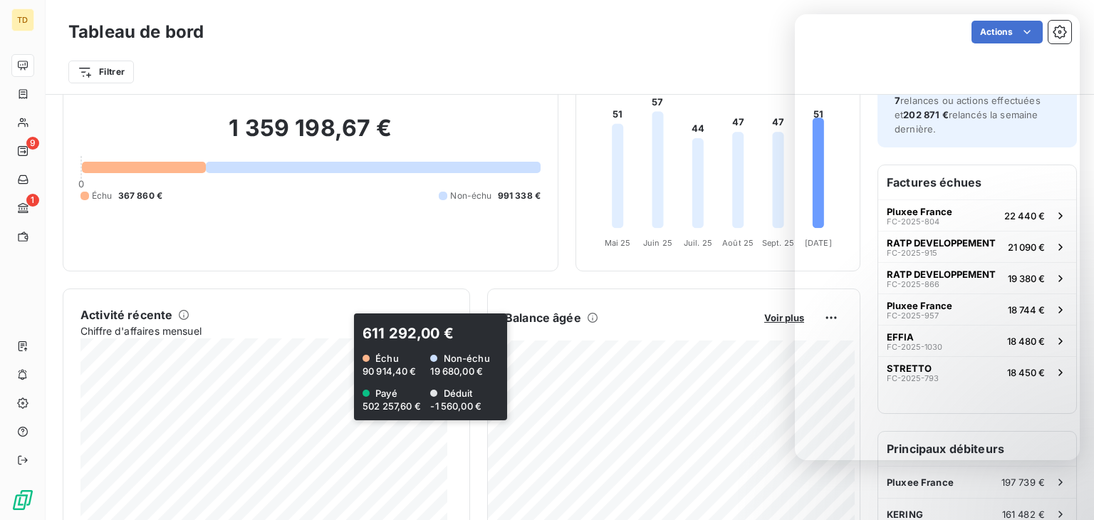
scroll to position [0, 0]
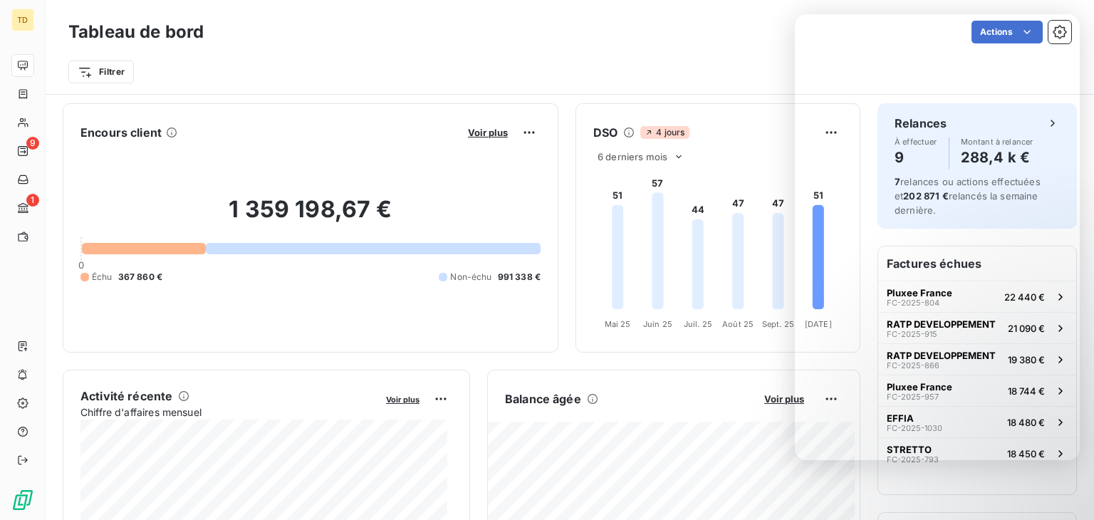
click at [630, 55] on div "Filtrer" at bounding box center [569, 66] width 1003 height 38
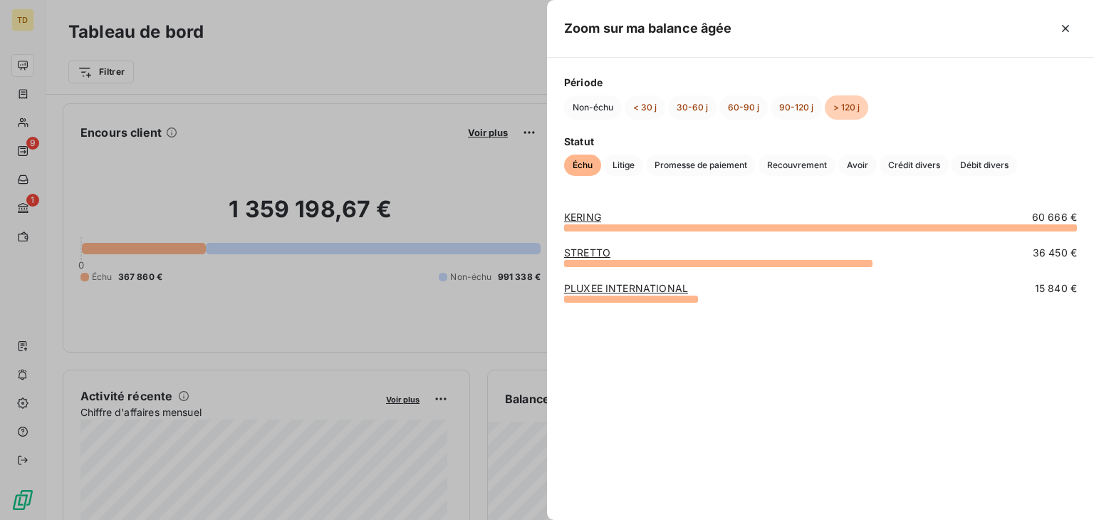
click at [454, 61] on div at bounding box center [547, 260] width 1094 height 520
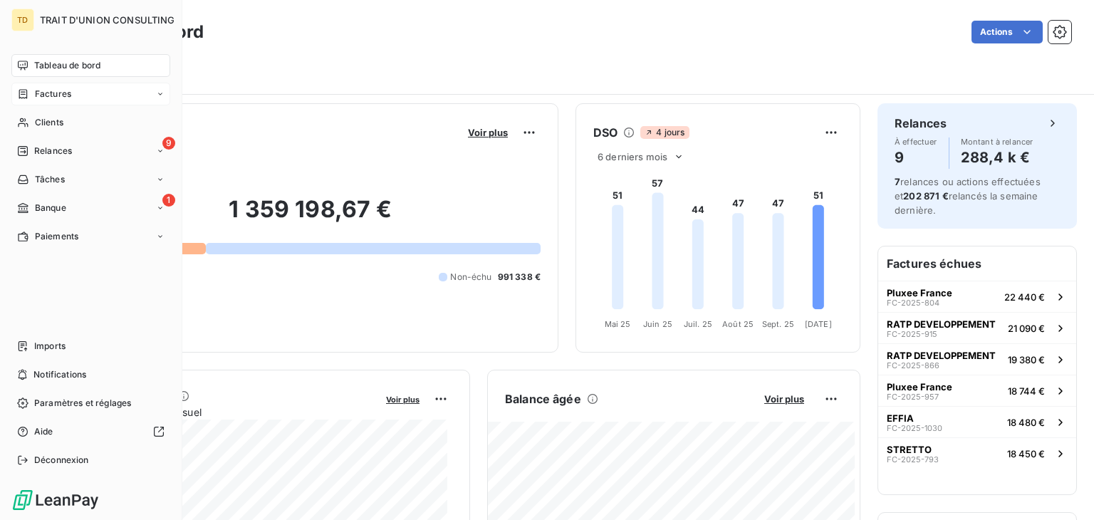
click at [36, 100] on div "Factures" at bounding box center [90, 94] width 159 height 23
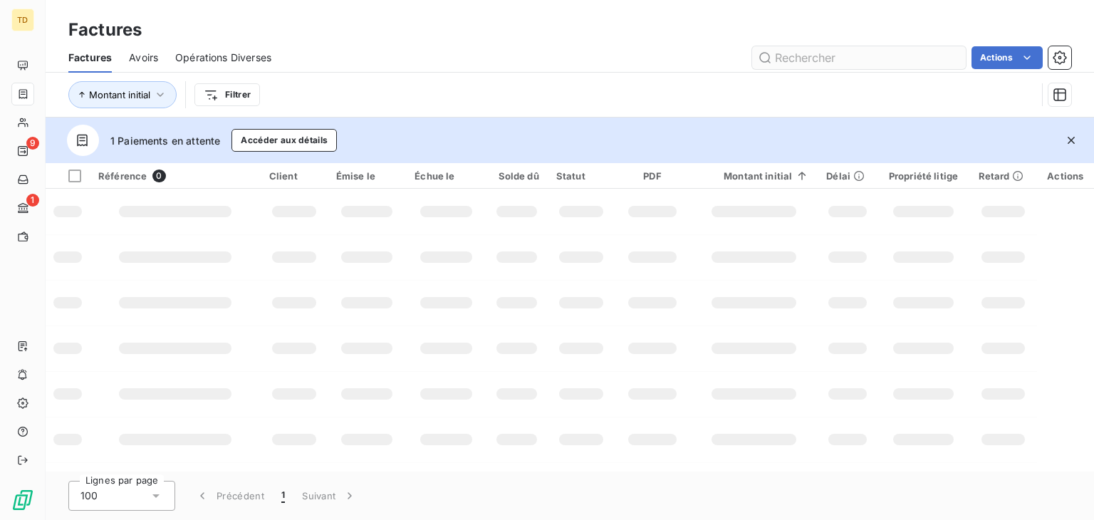
click at [791, 54] on input "text" at bounding box center [859, 57] width 214 height 23
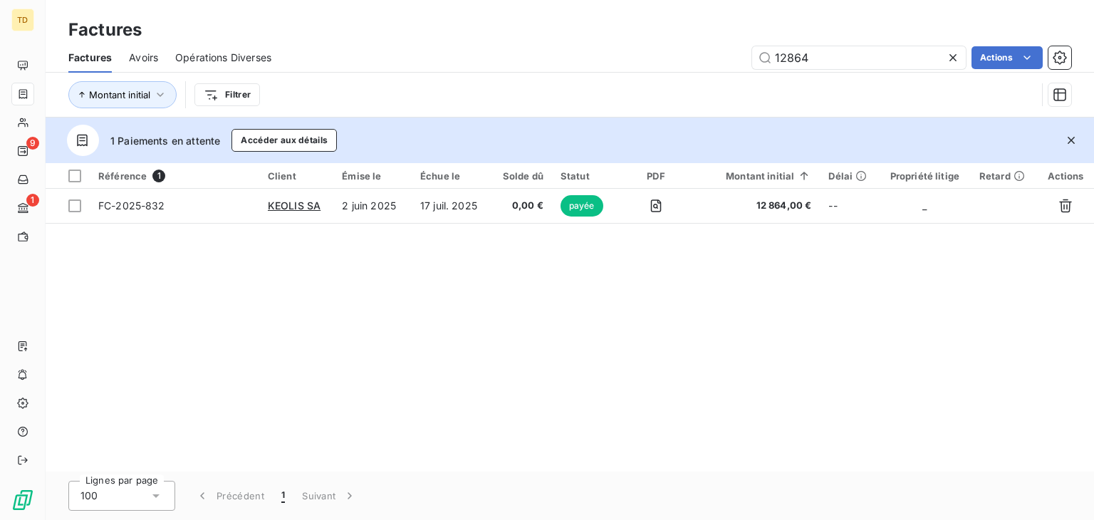
type input "12864"
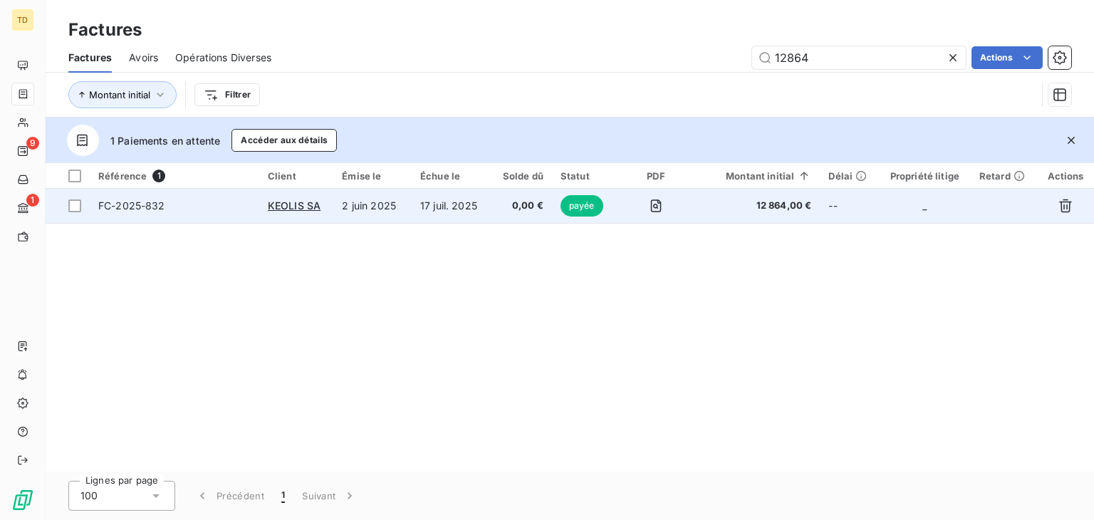
click at [397, 206] on td "2 juin 2025" at bounding box center [372, 206] width 78 height 34
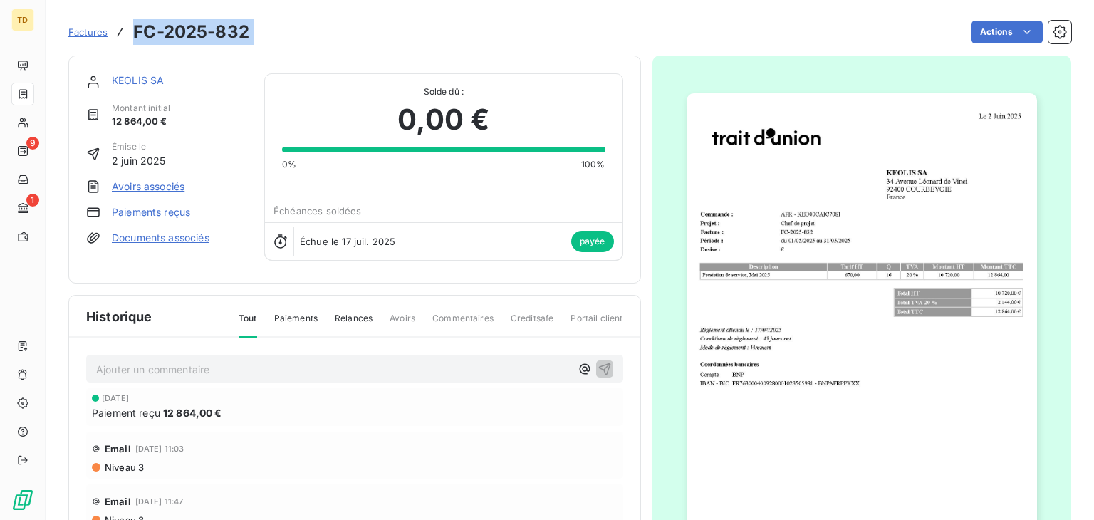
drag, startPoint x: 277, startPoint y: 31, endPoint x: 136, endPoint y: 38, distance: 141.2
click at [136, 38] on div "Factures FC-2025-832 Actions" at bounding box center [569, 32] width 1003 height 30
click at [958, 280] on img "button" at bounding box center [862, 340] width 350 height 495
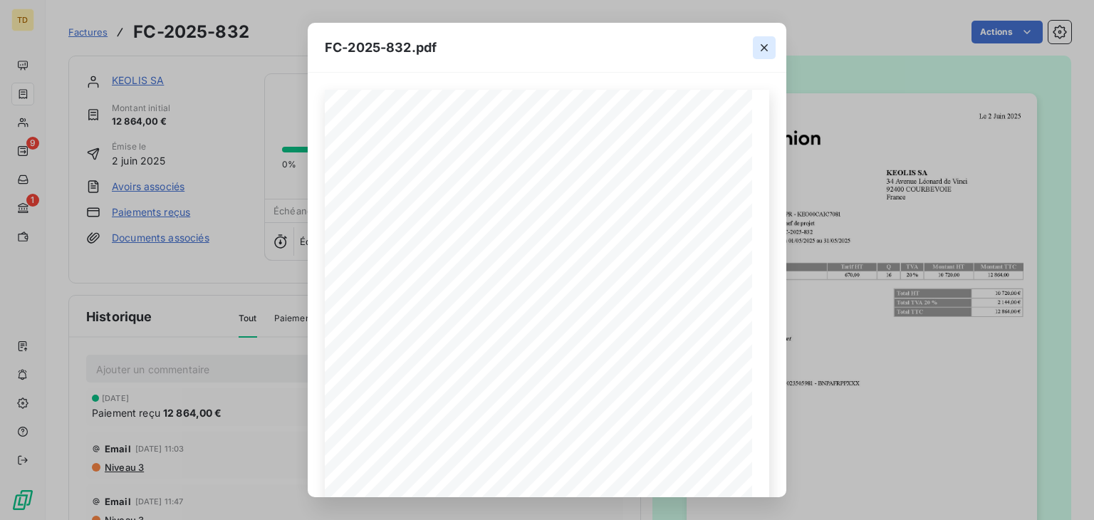
click at [763, 54] on icon "button" at bounding box center [764, 48] width 14 height 14
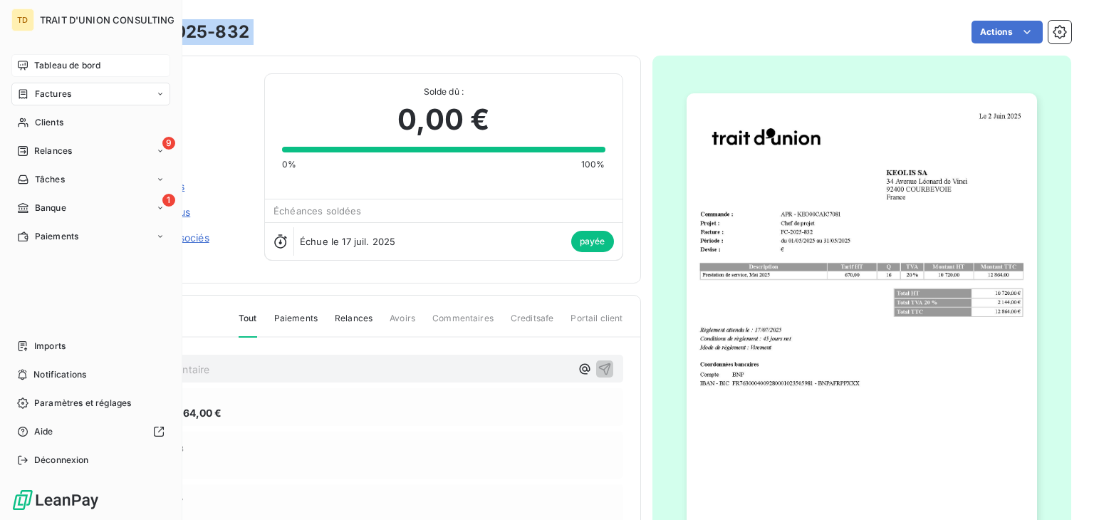
click at [93, 63] on span "Tableau de bord" at bounding box center [67, 65] width 66 height 13
